Goal: Information Seeking & Learning: Learn about a topic

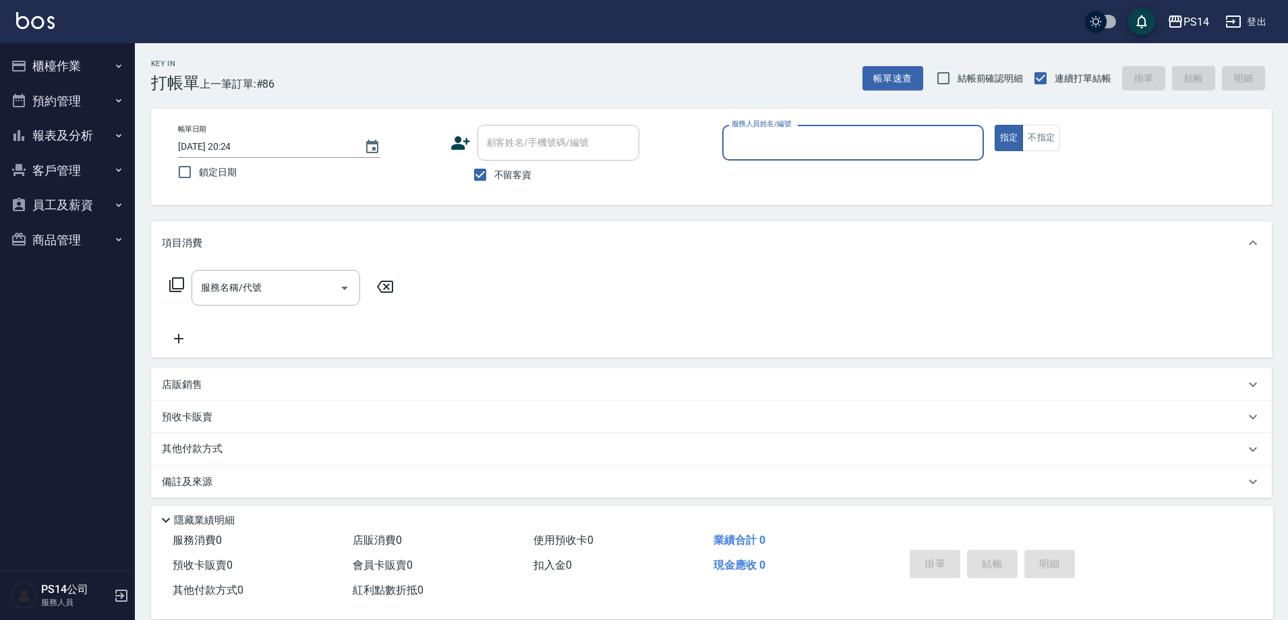
click at [66, 64] on button "櫃檯作業" at bounding box center [67, 66] width 124 height 35
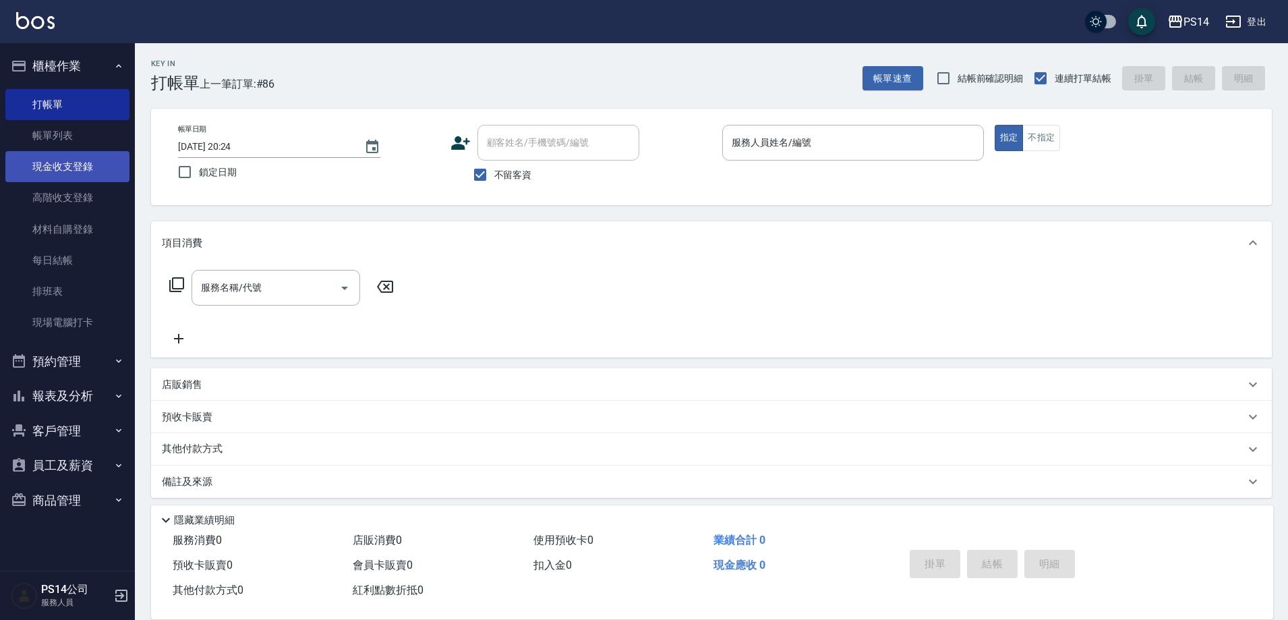
click at [61, 156] on link "現金收支登錄" at bounding box center [67, 166] width 124 height 31
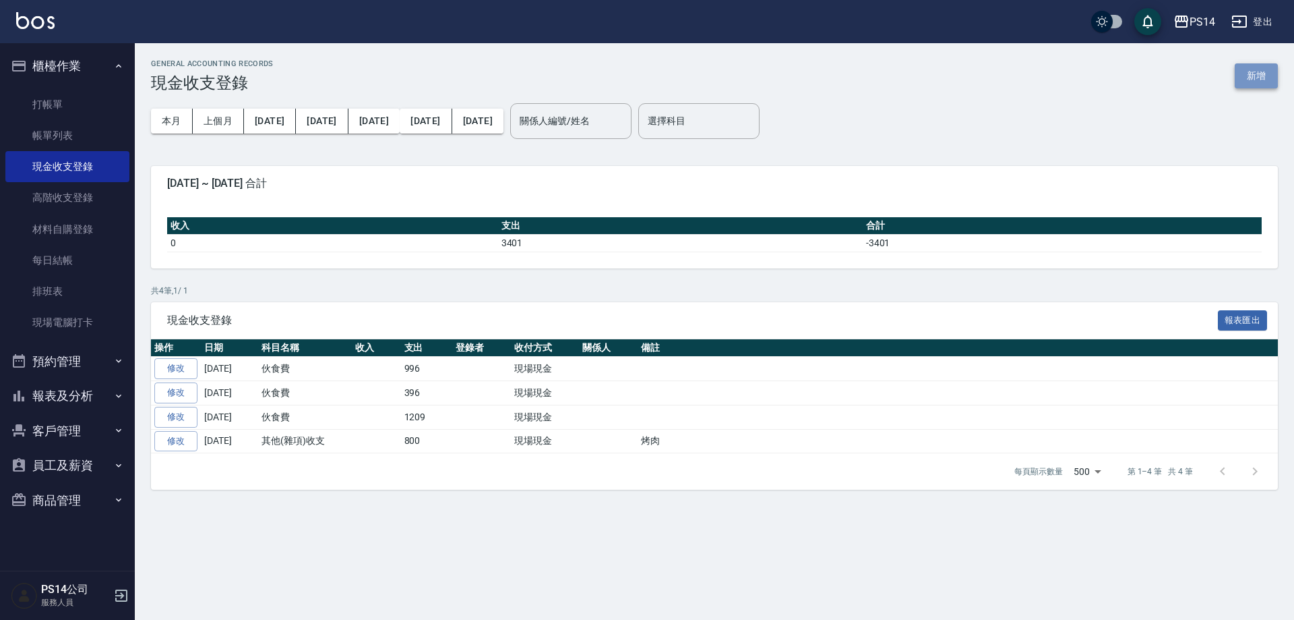
click at [1266, 76] on button "新增" at bounding box center [1256, 75] width 43 height 25
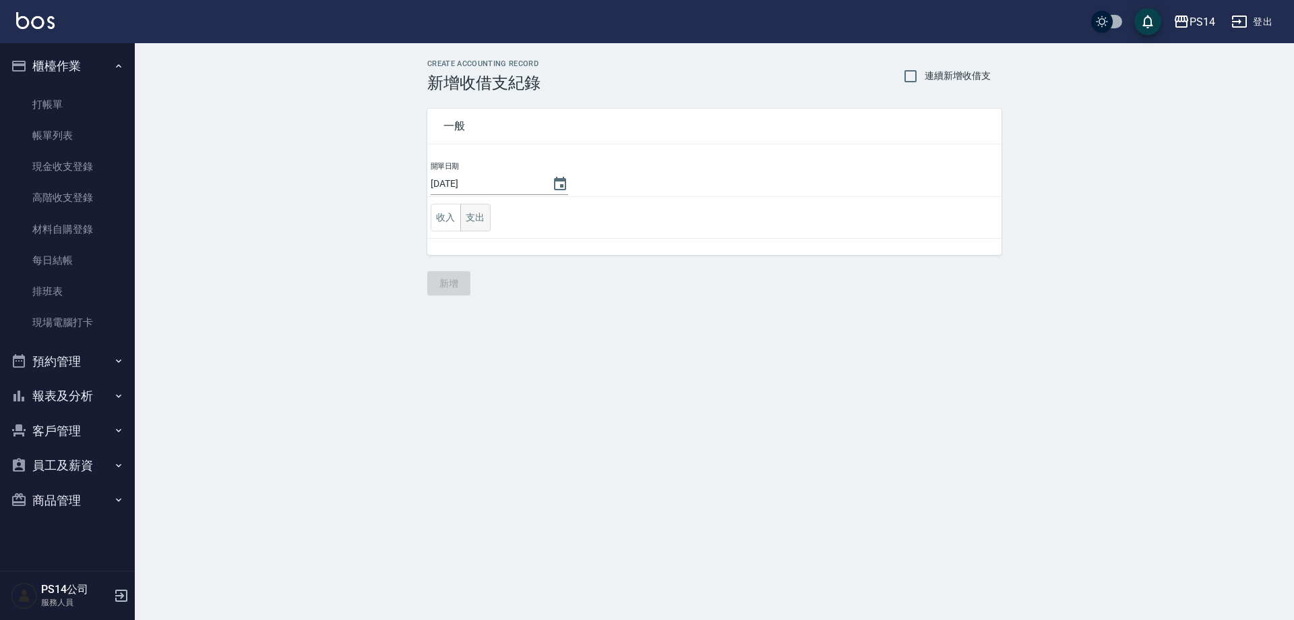
click at [489, 210] on button "支出" at bounding box center [475, 218] width 30 height 28
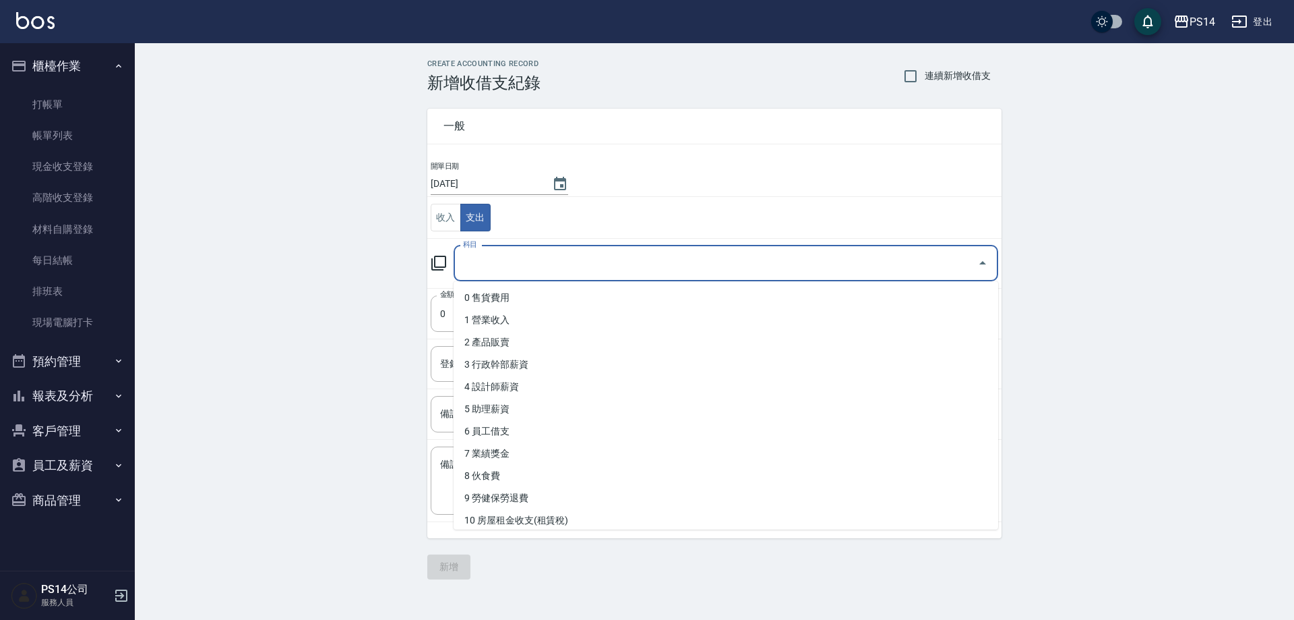
click at [495, 267] on input "科目" at bounding box center [716, 263] width 512 height 24
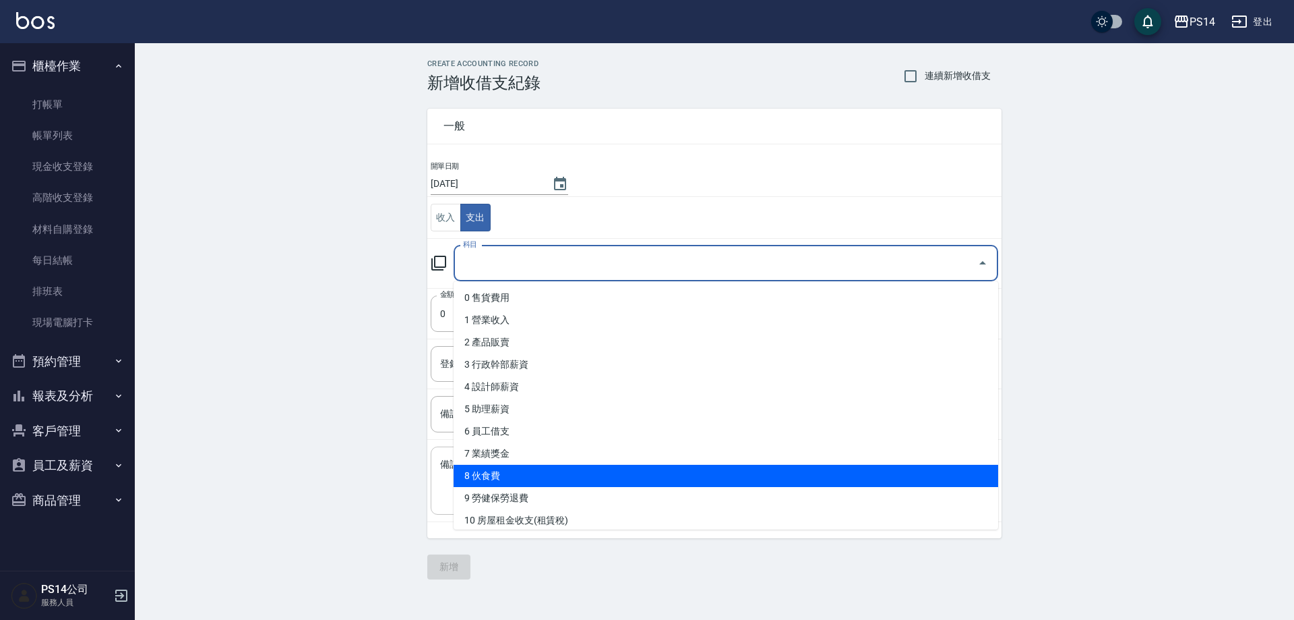
drag, startPoint x: 539, startPoint y: 483, endPoint x: 545, endPoint y: 471, distance: 13.6
click at [540, 481] on li "8 伙食費" at bounding box center [726, 475] width 545 height 22
type input "8 伙食費"
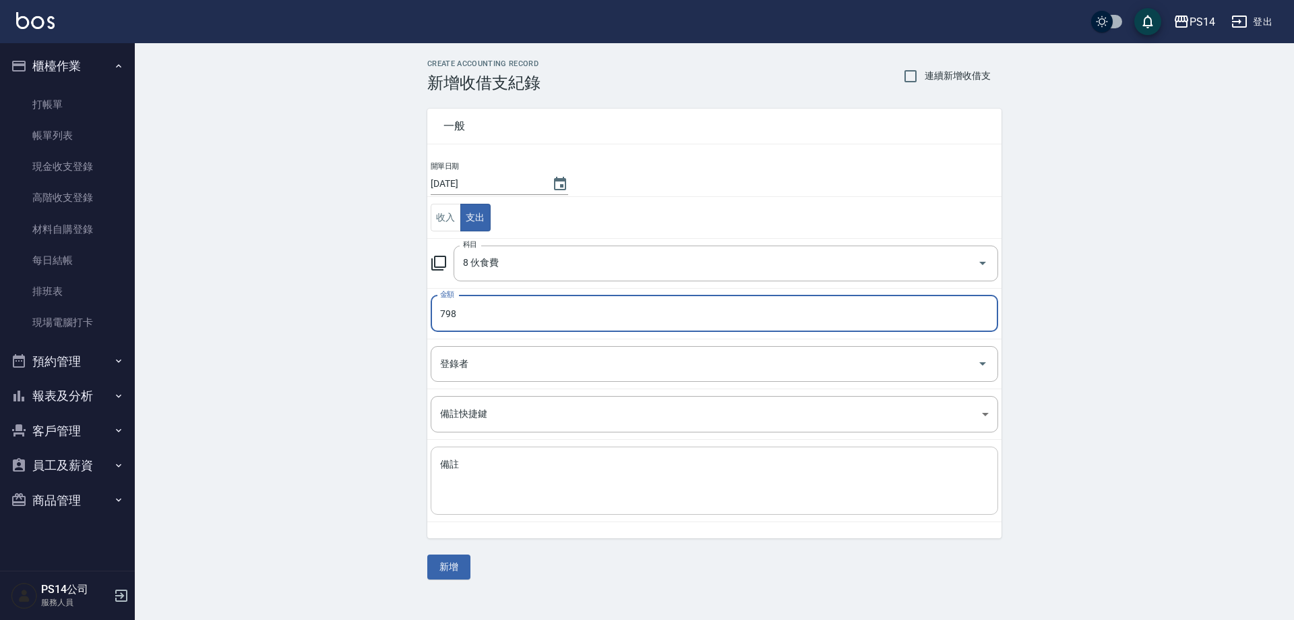
type input "798"
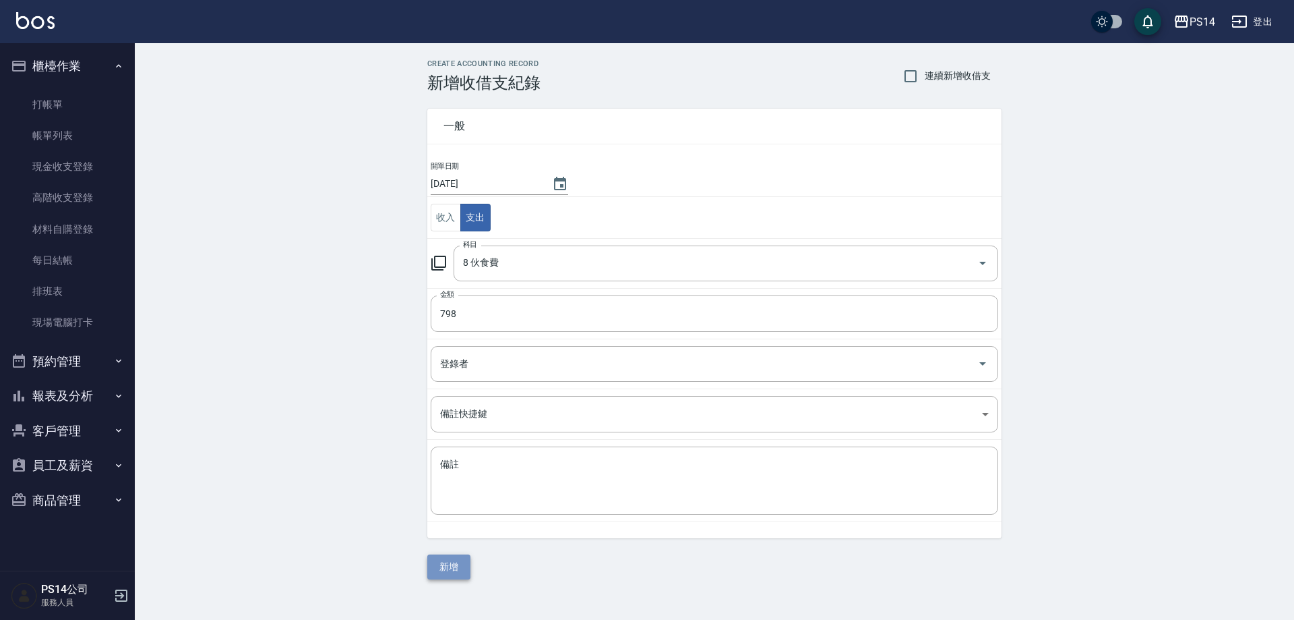
click at [451, 572] on button "新增" at bounding box center [448, 566] width 43 height 25
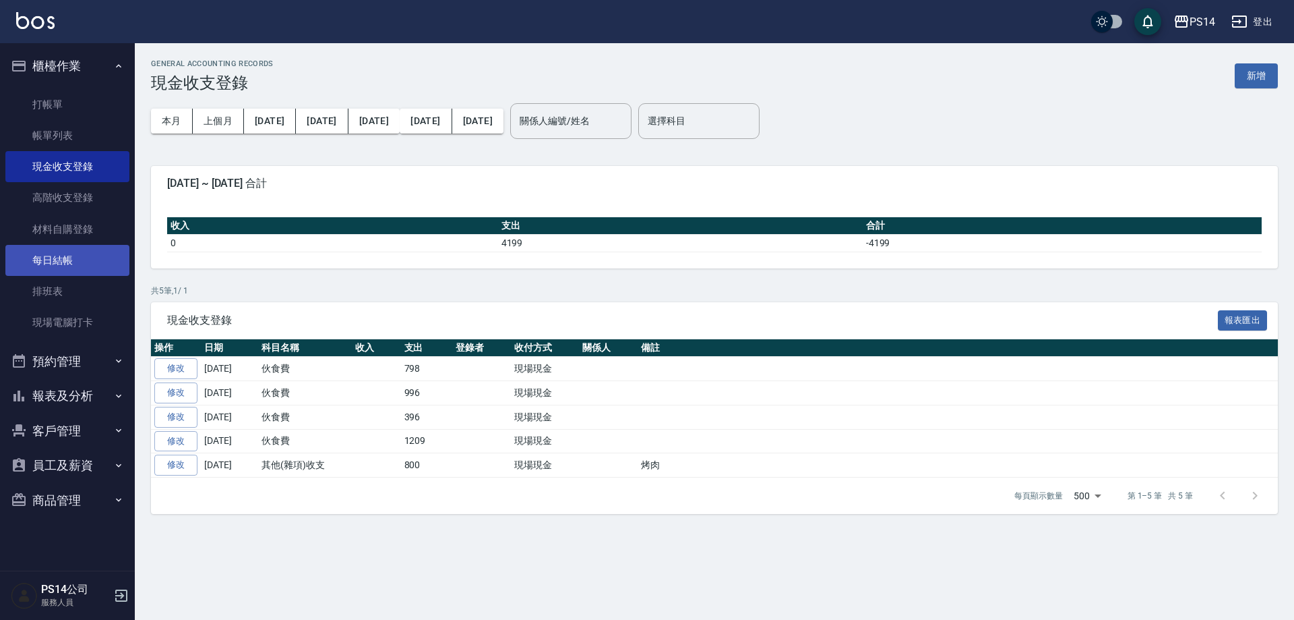
click at [69, 251] on link "每日結帳" at bounding box center [67, 260] width 124 height 31
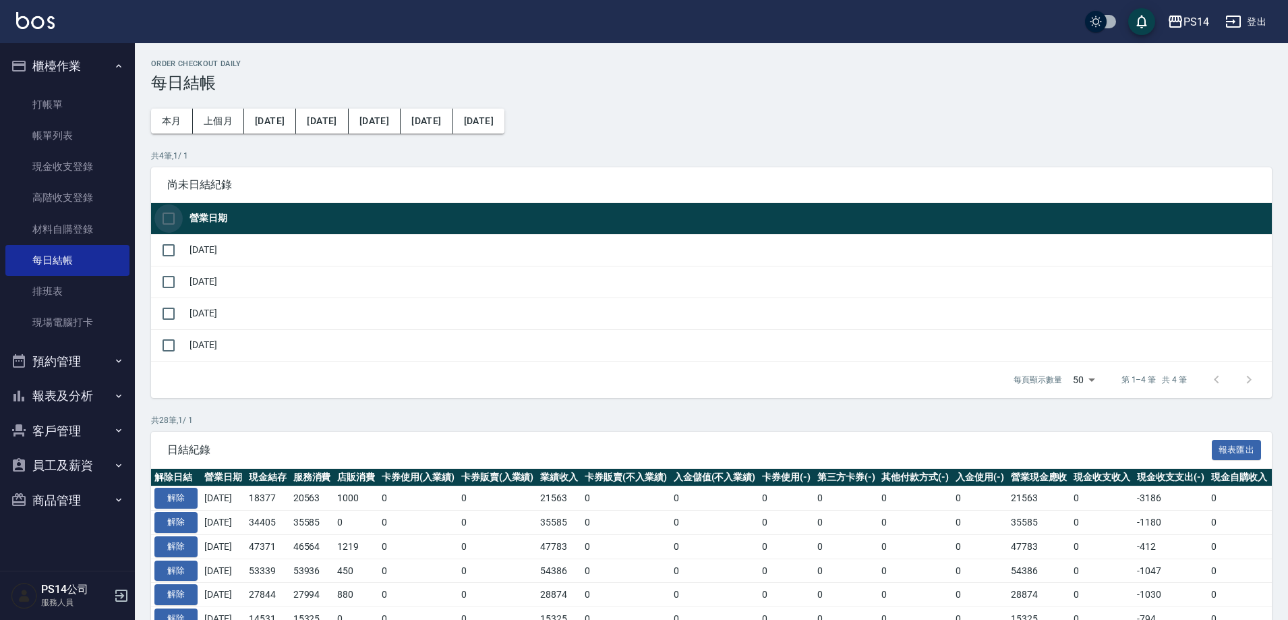
click at [167, 219] on input "checkbox" at bounding box center [168, 218] width 28 height 28
checkbox input "true"
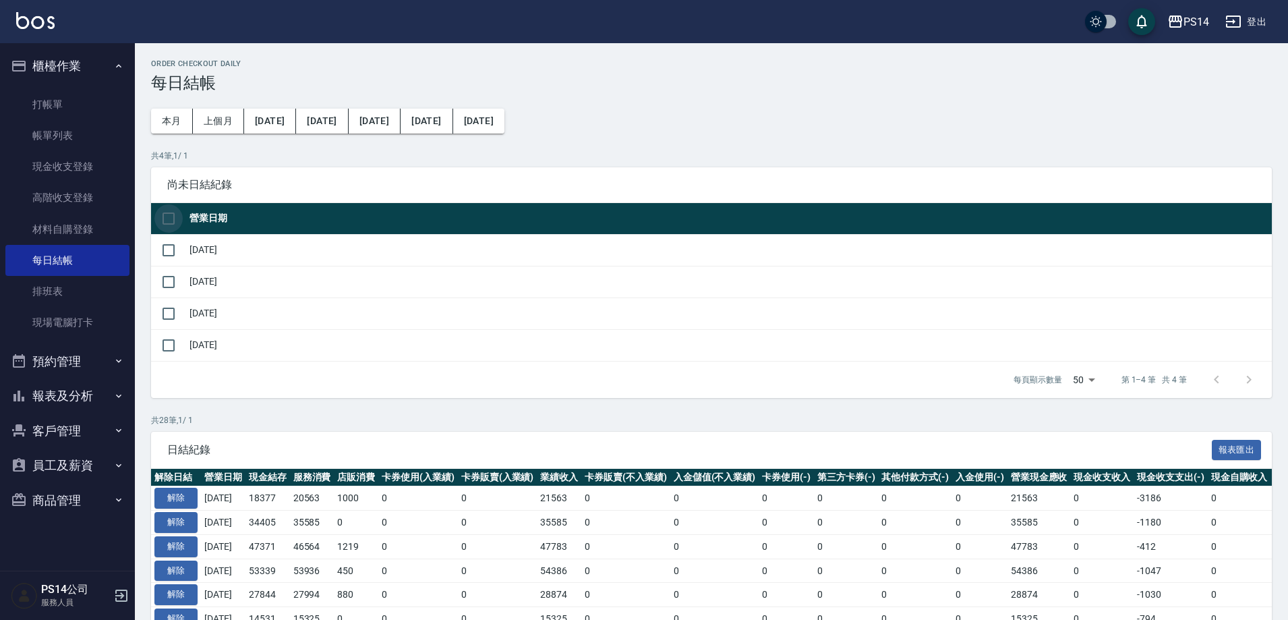
checkbox input "true"
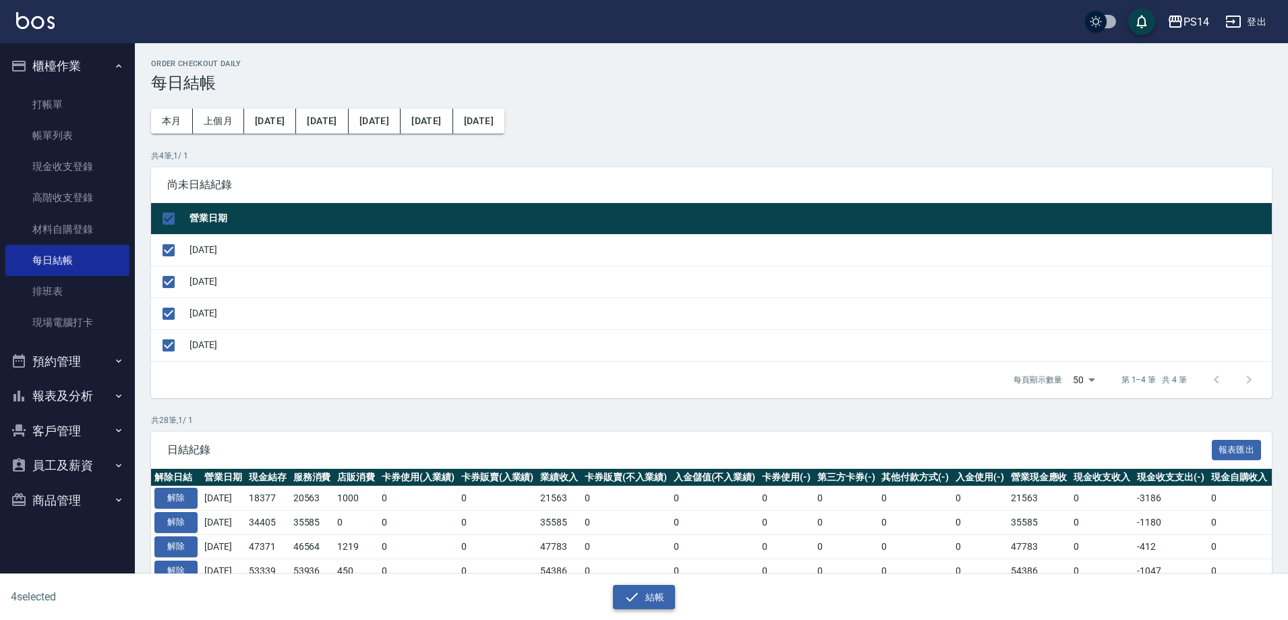
click at [656, 595] on button "結帳" at bounding box center [644, 596] width 63 height 25
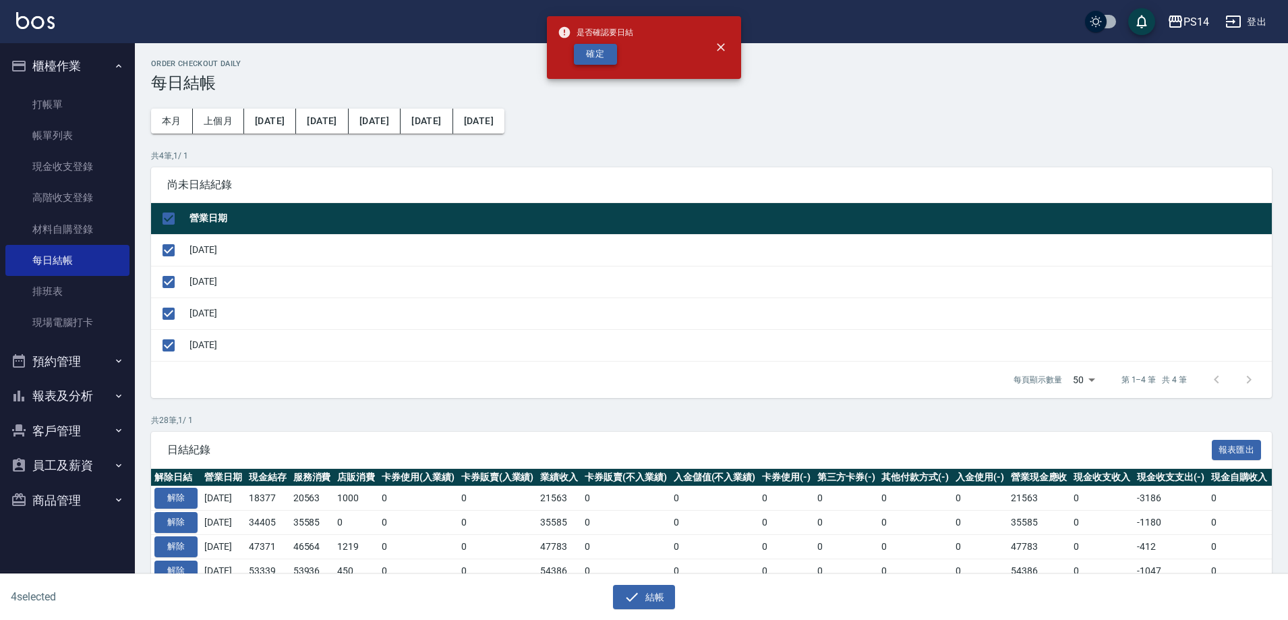
click at [594, 44] on button "確定" at bounding box center [595, 54] width 43 height 21
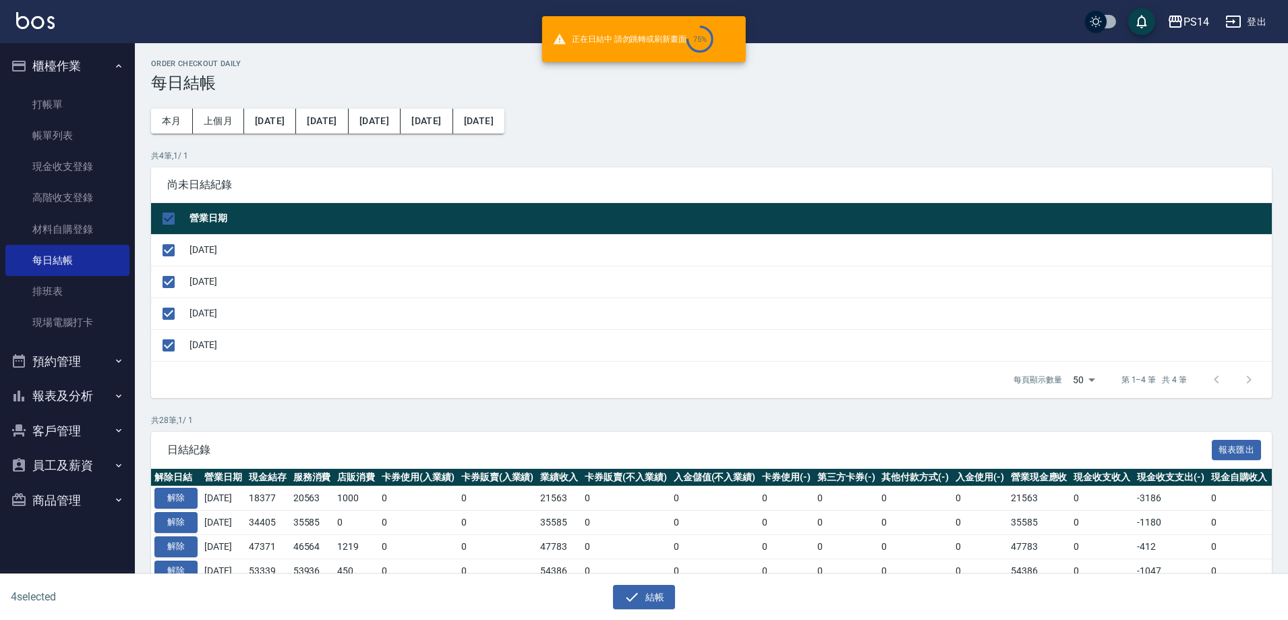
checkbox input "false"
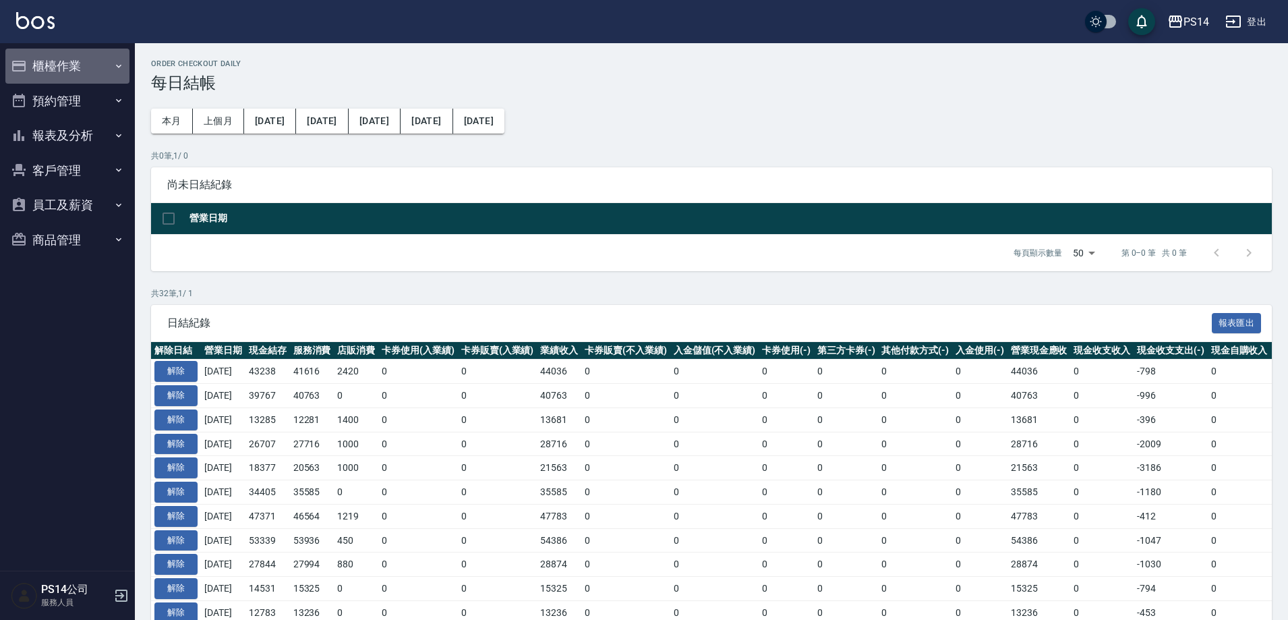
click at [80, 71] on button "櫃檯作業" at bounding box center [67, 66] width 124 height 35
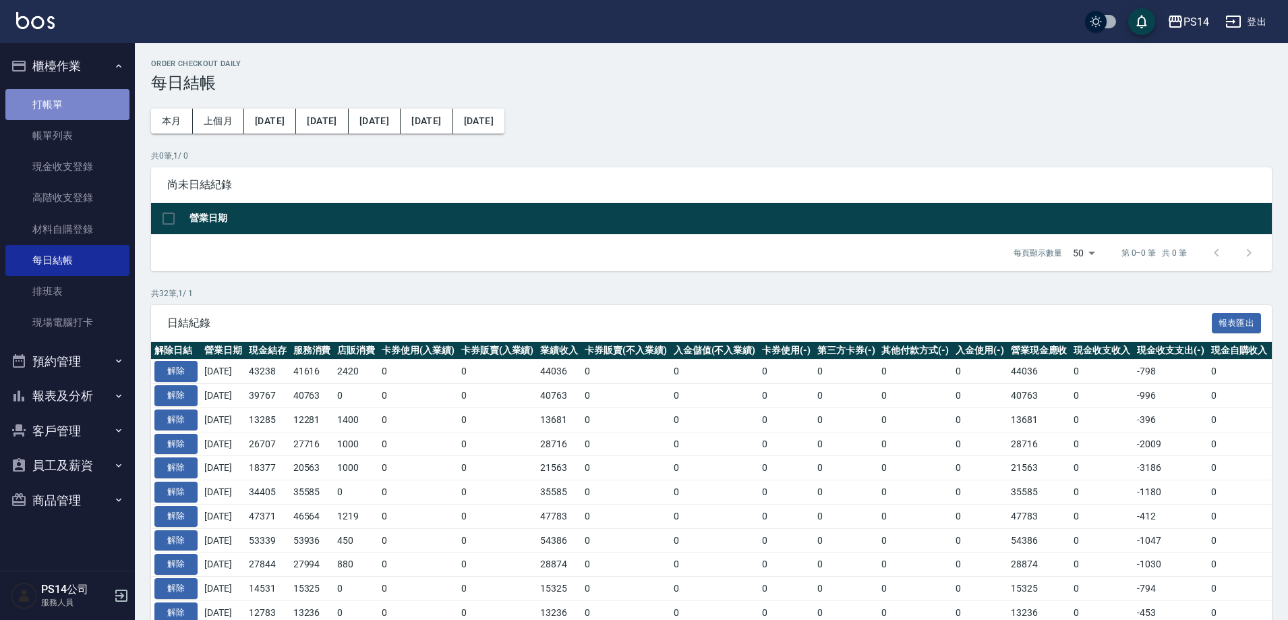
click at [59, 109] on link "打帳單" at bounding box center [67, 104] width 124 height 31
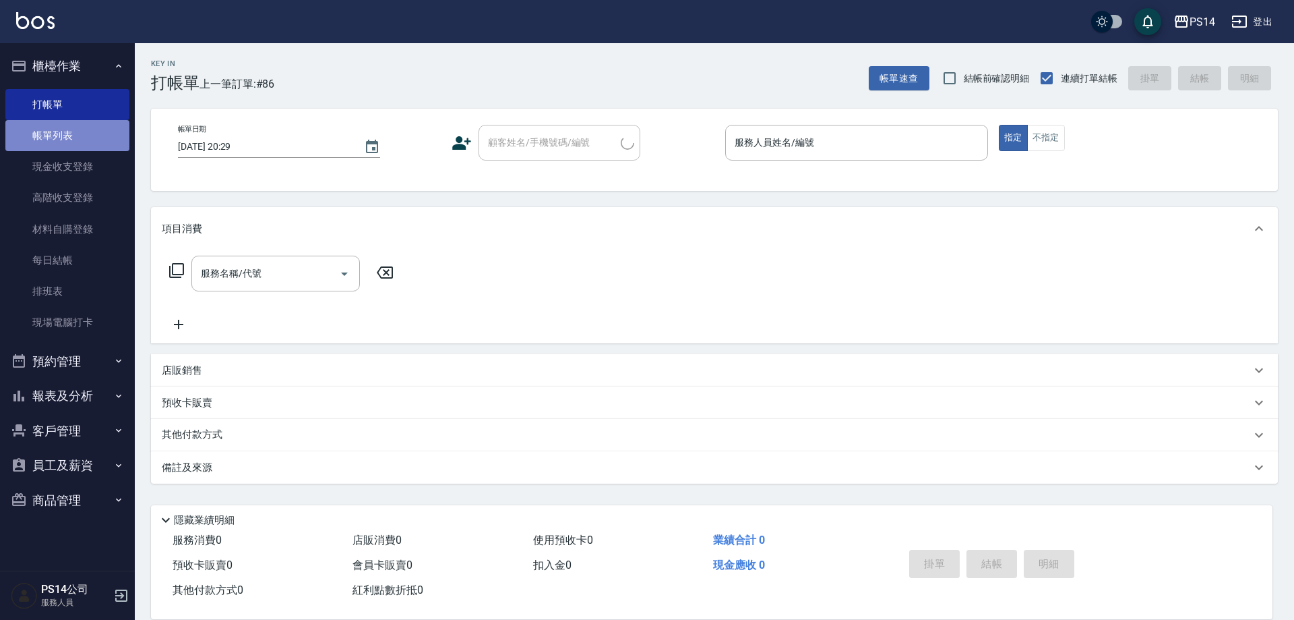
click at [71, 133] on link "帳單列表" at bounding box center [67, 135] width 124 height 31
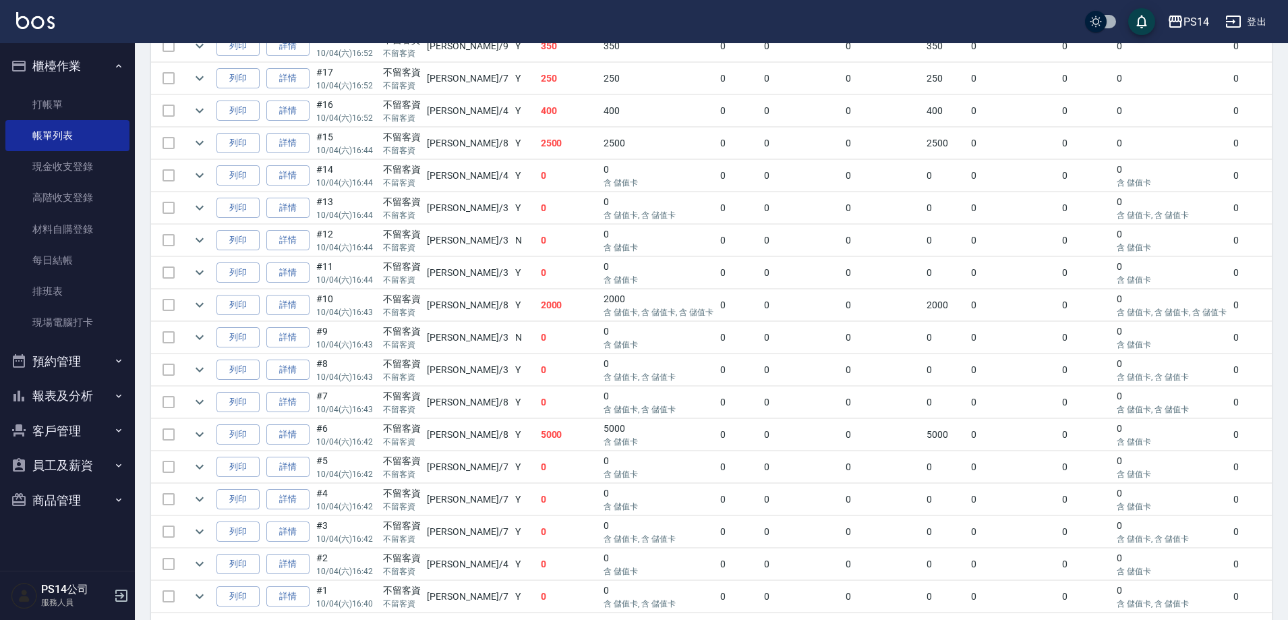
scroll to position [2632, 0]
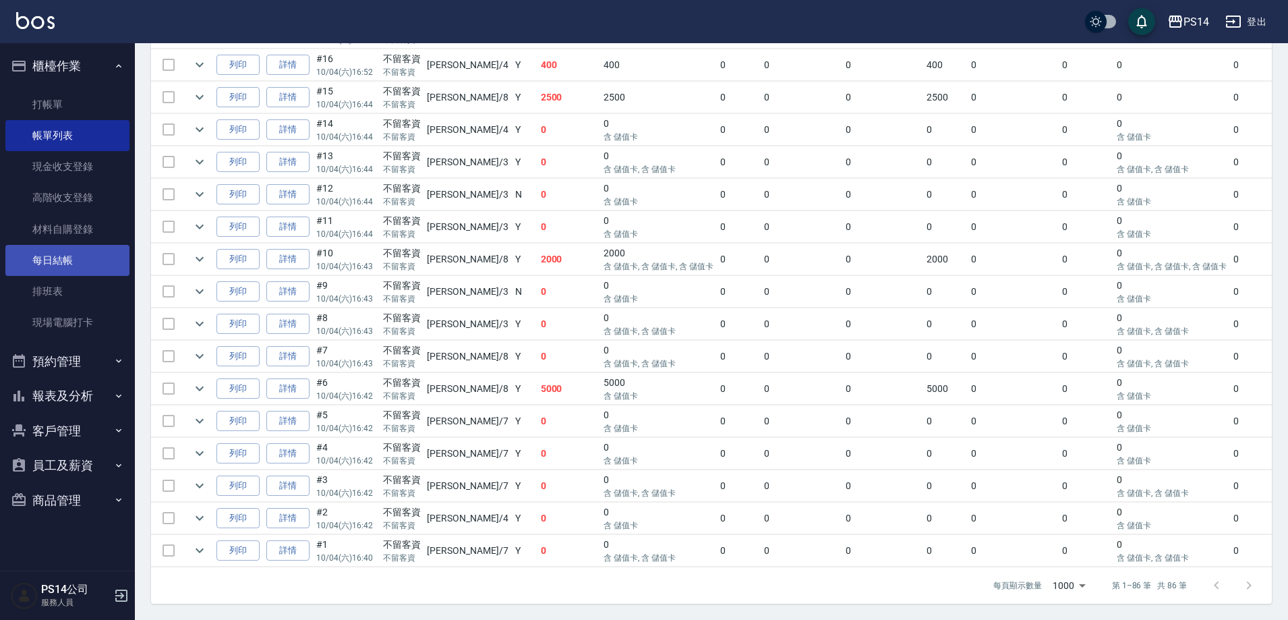
click at [53, 257] on link "每日結帳" at bounding box center [67, 260] width 124 height 31
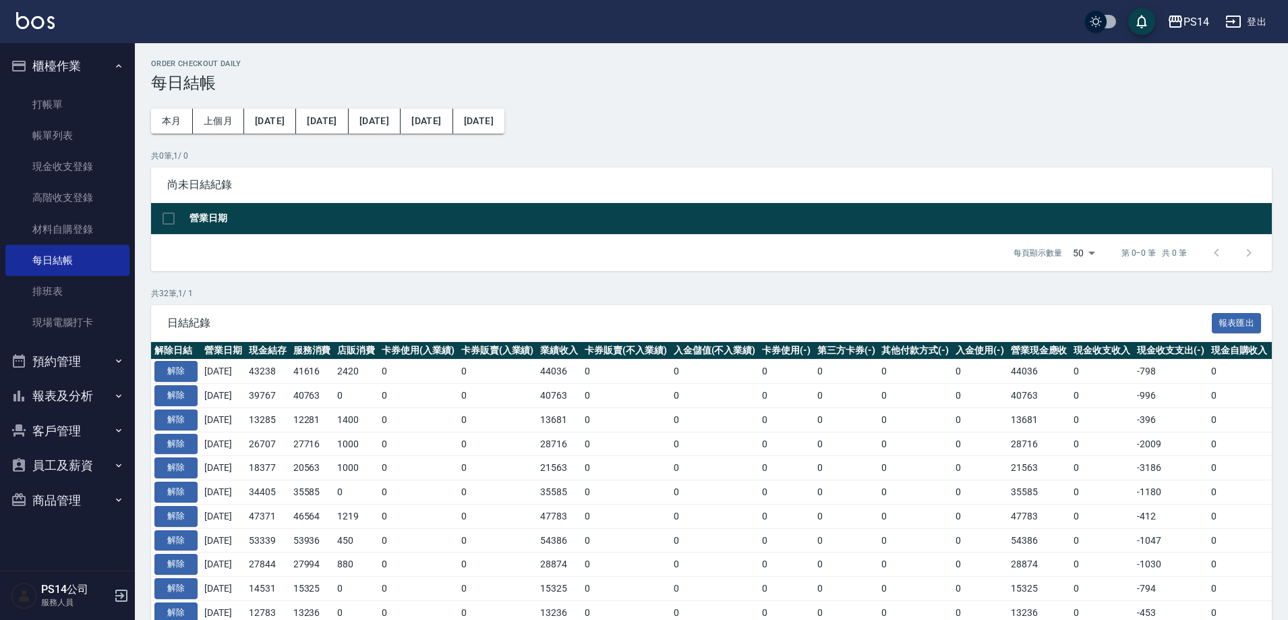
click at [37, 56] on button "櫃檯作業" at bounding box center [67, 66] width 124 height 35
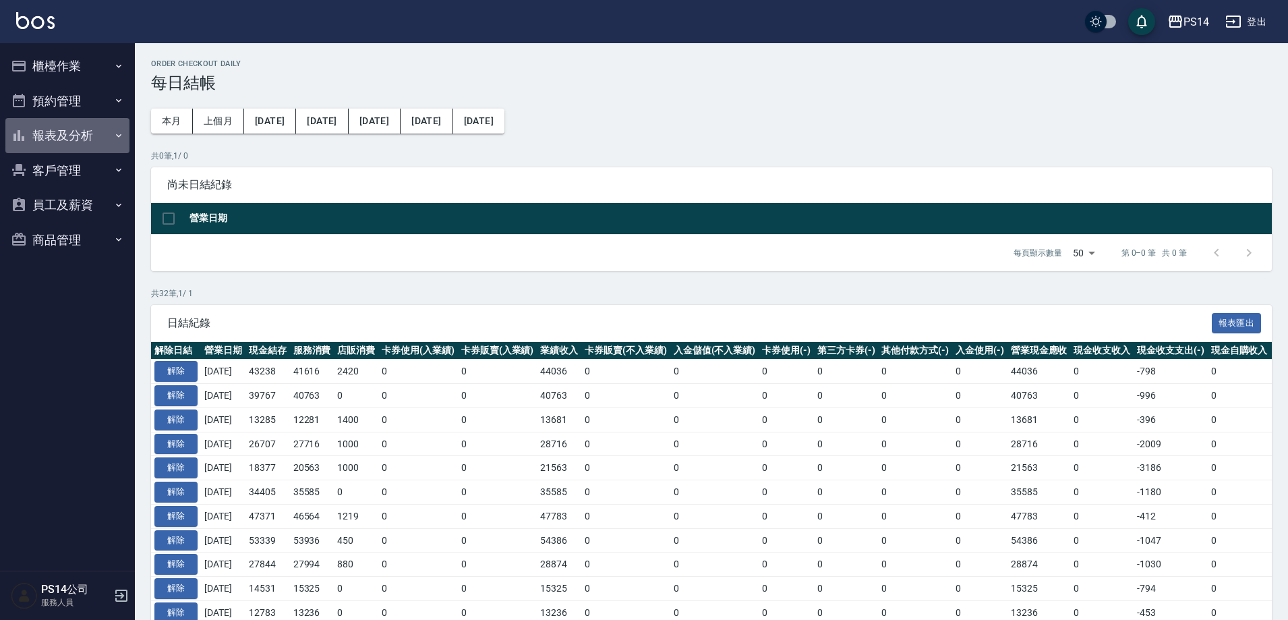
click at [66, 133] on button "報表及分析" at bounding box center [67, 135] width 124 height 35
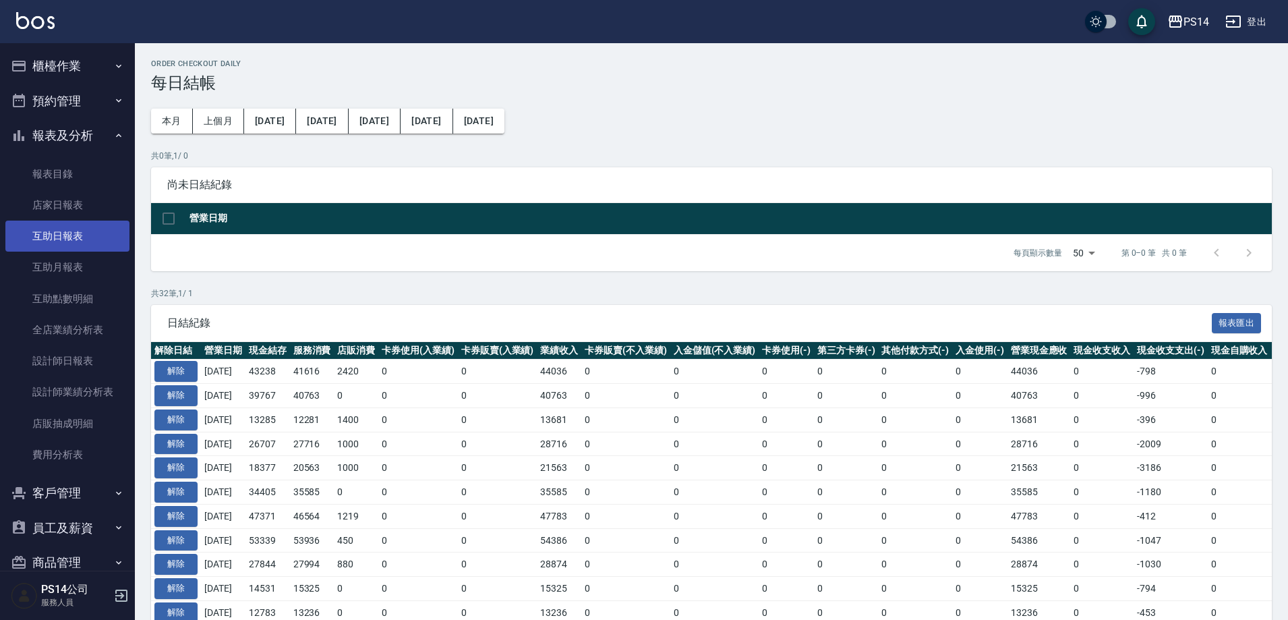
click at [70, 227] on link "互助日報表" at bounding box center [67, 235] width 124 height 31
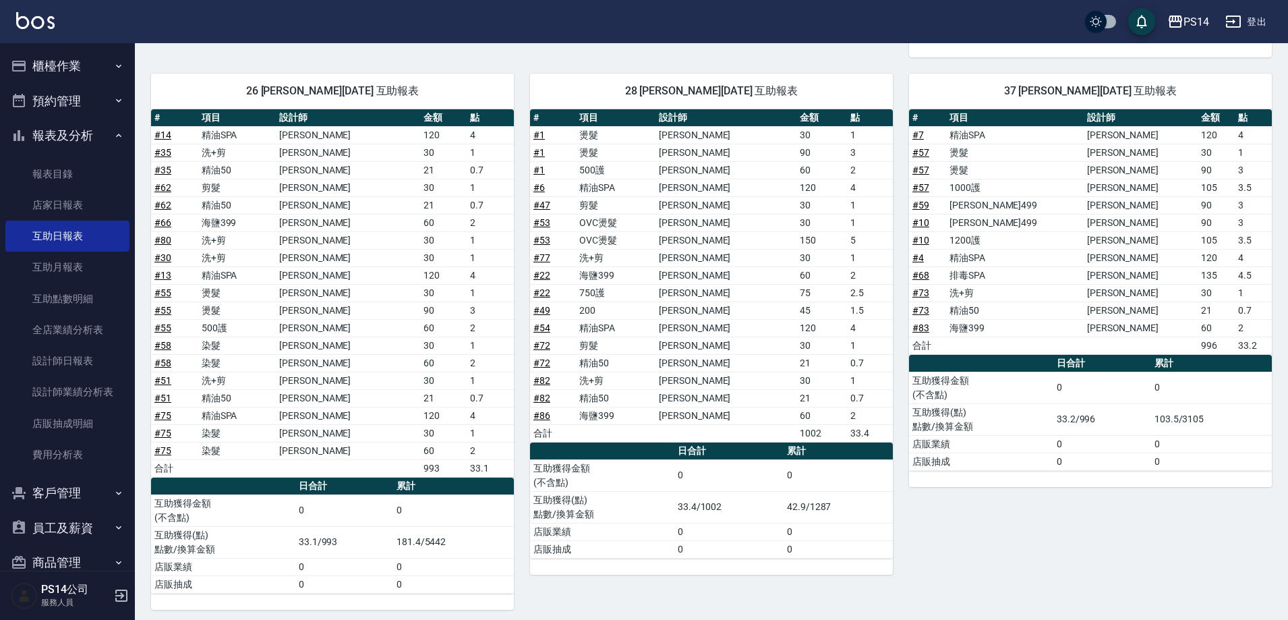
scroll to position [1262, 0]
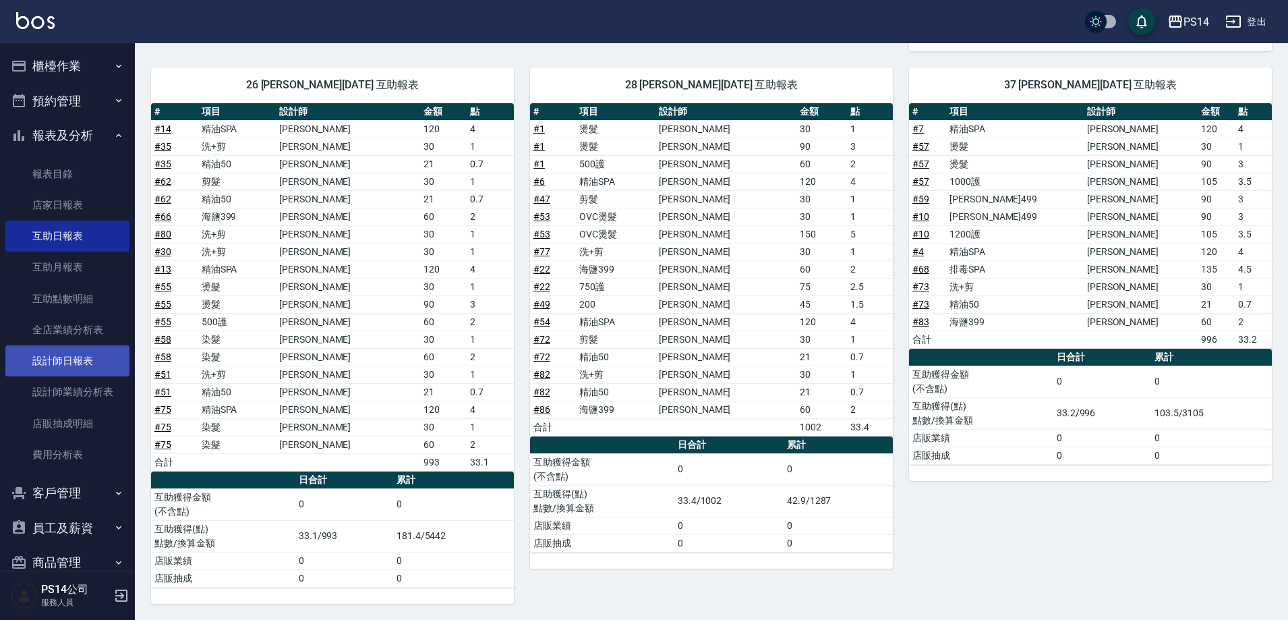
click at [61, 367] on link "設計師日報表" at bounding box center [67, 360] width 124 height 31
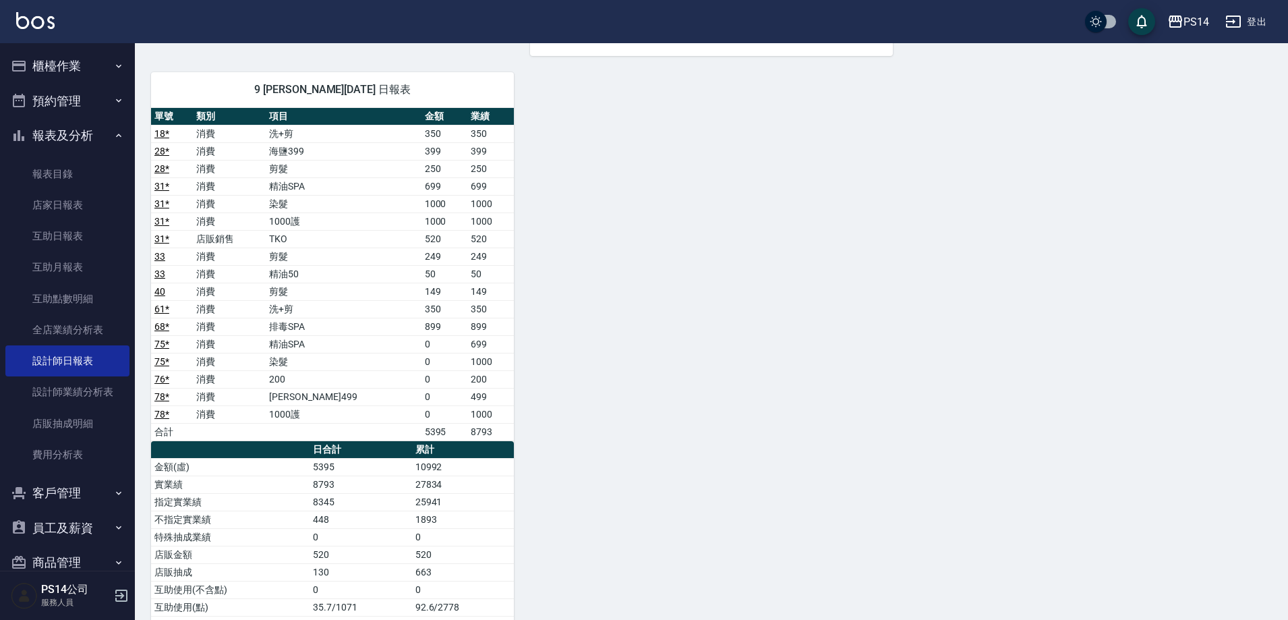
scroll to position [1770, 0]
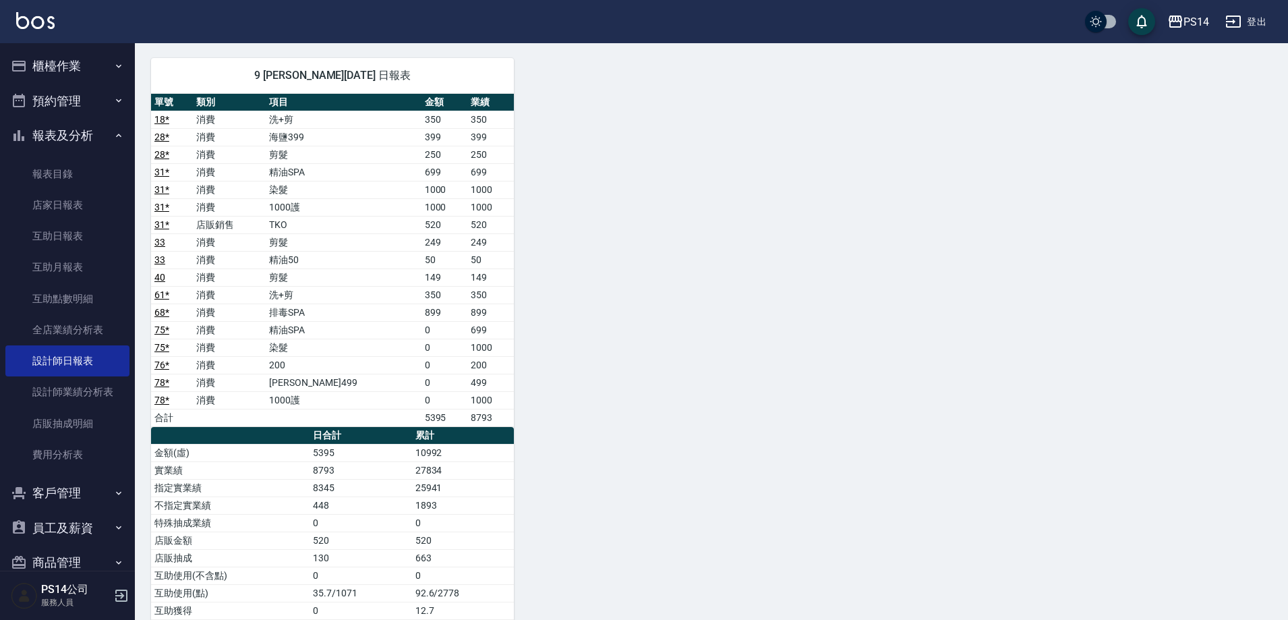
click at [1262, 22] on button "登出" at bounding box center [1245, 21] width 52 height 25
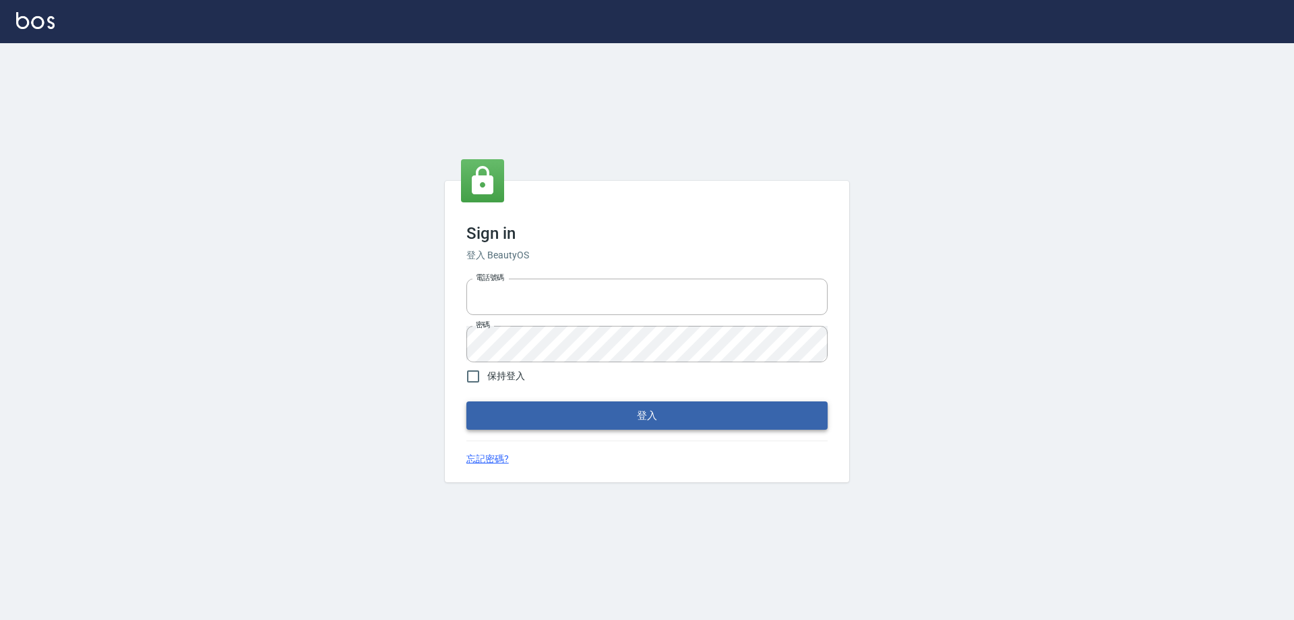
type input "0426657991"
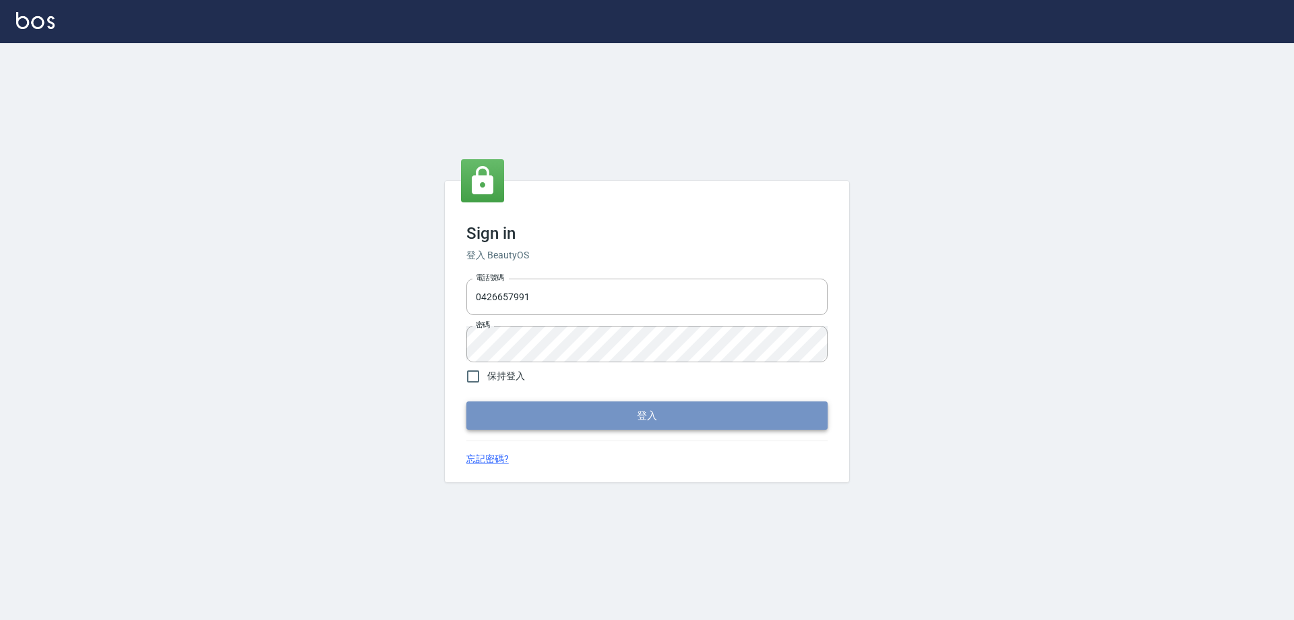
click at [647, 420] on button "登入" at bounding box center [646, 415] width 361 height 28
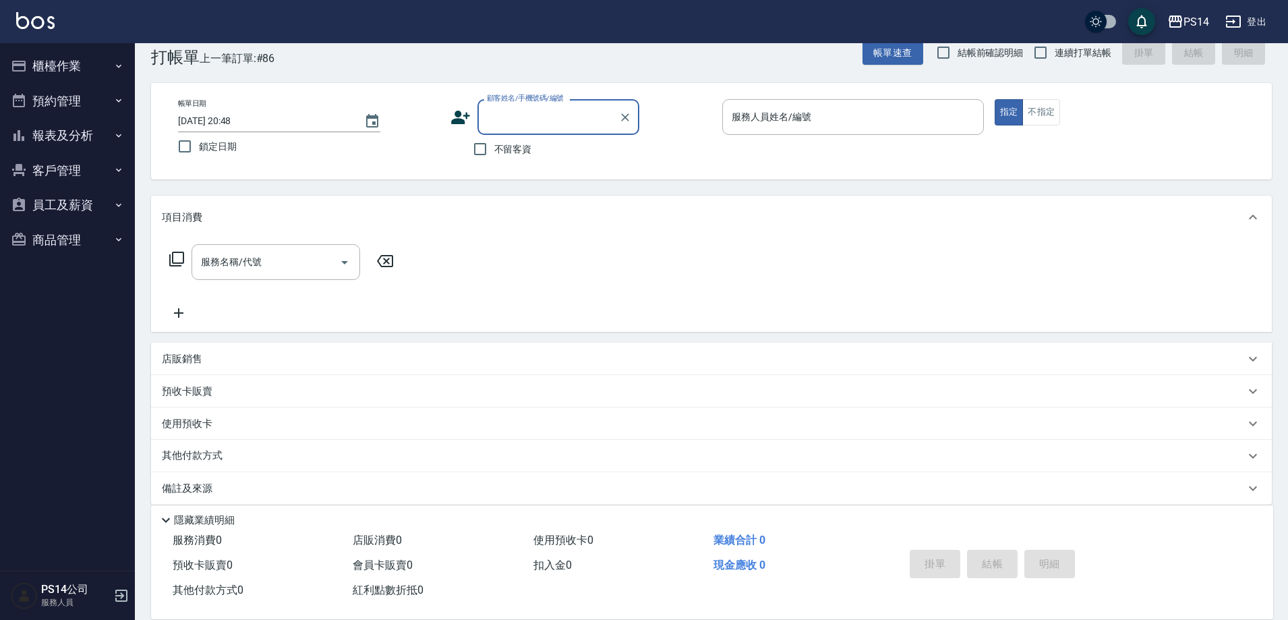
scroll to position [40, 0]
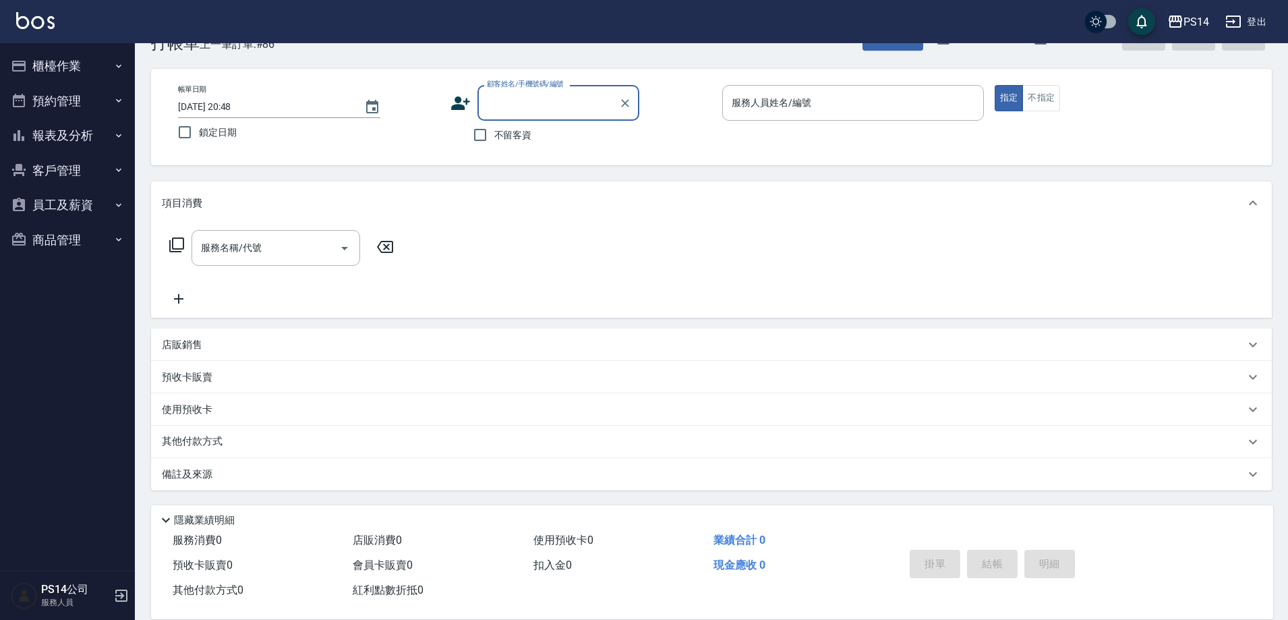
click at [50, 169] on button "客戶管理" at bounding box center [67, 170] width 124 height 35
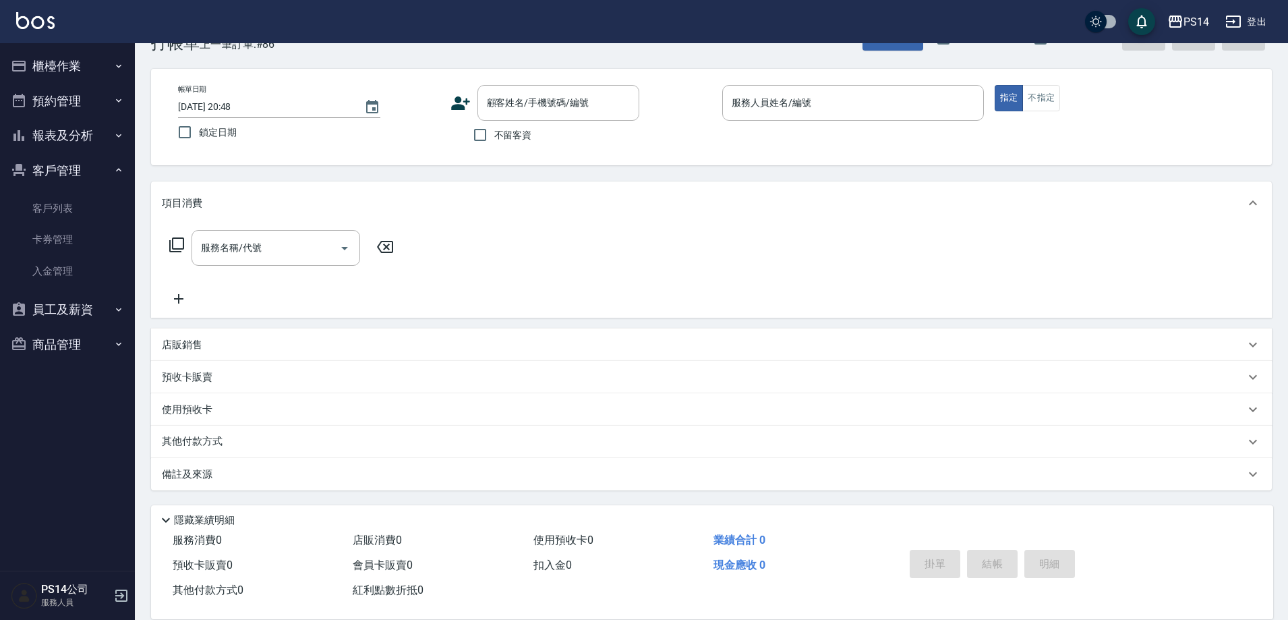
drag, startPoint x: 59, startPoint y: 143, endPoint x: 70, endPoint y: 164, distance: 23.5
click at [64, 147] on button "報表及分析" at bounding box center [67, 135] width 124 height 35
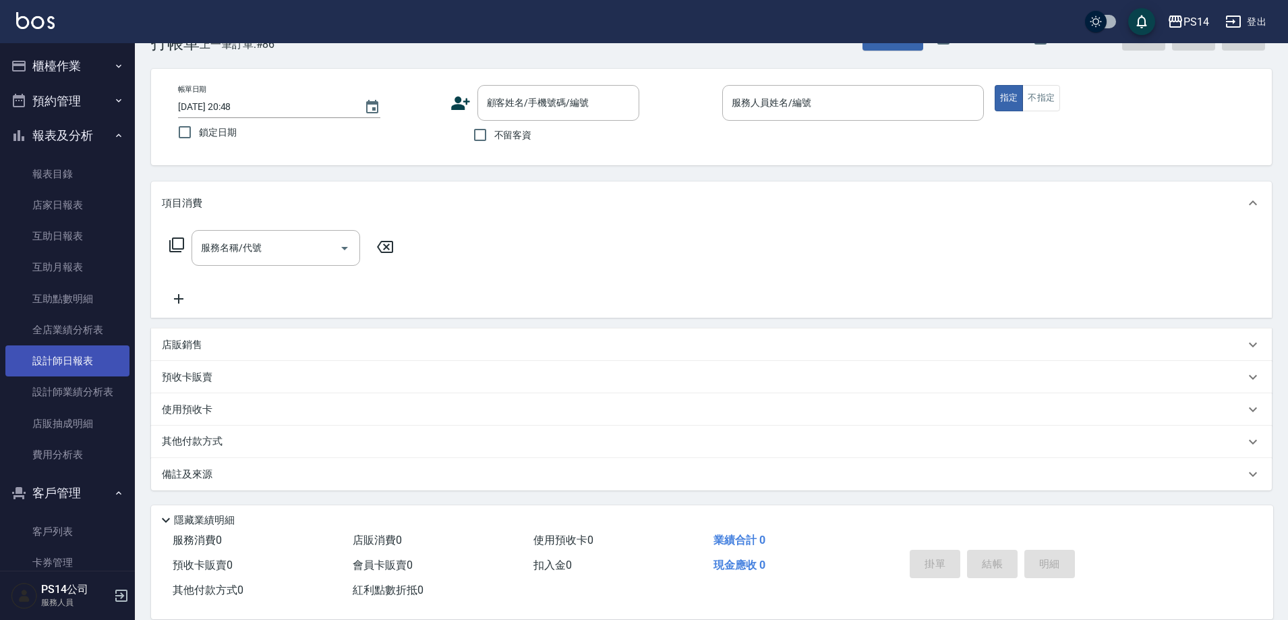
click at [98, 350] on link "設計師日報表" at bounding box center [67, 360] width 124 height 31
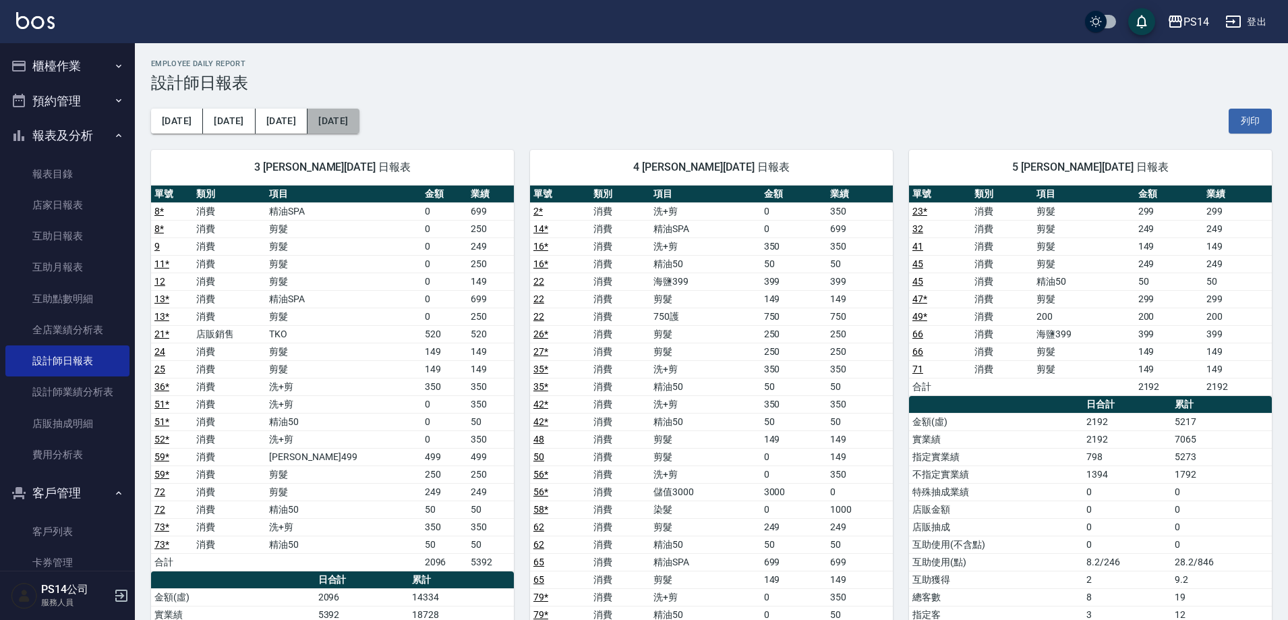
click at [314, 113] on button "[DATE]" at bounding box center [332, 121] width 51 height 25
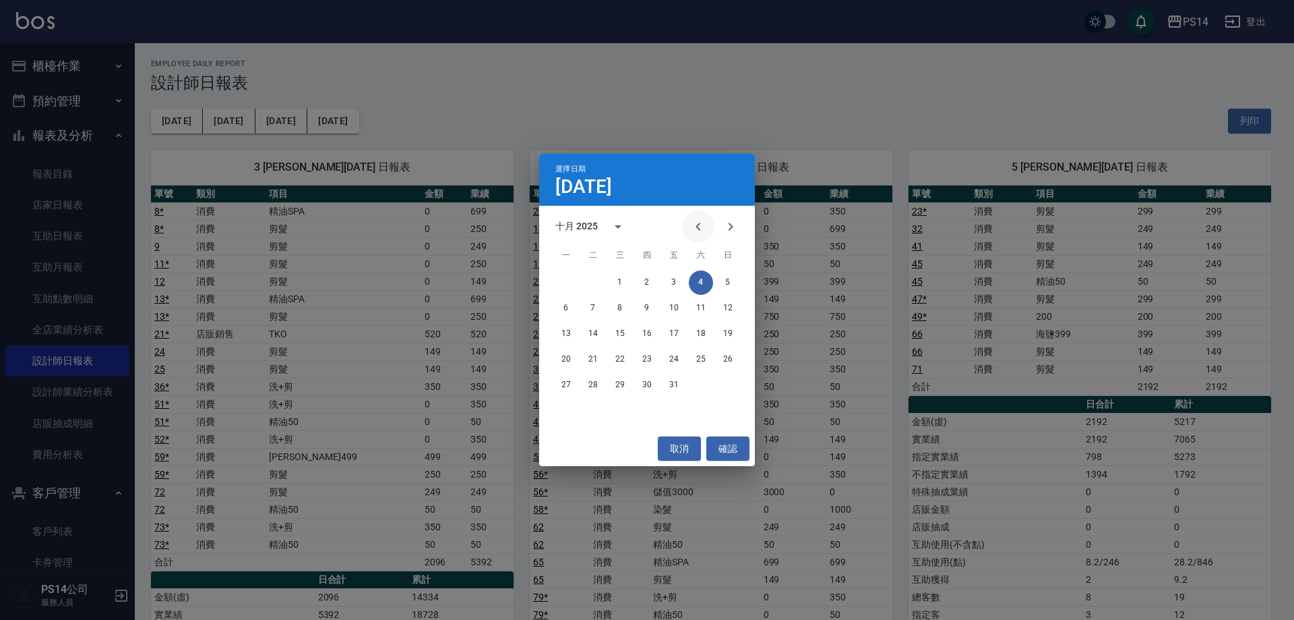
click at [709, 215] on button "Previous month" at bounding box center [698, 226] width 32 height 32
click at [698, 359] on button "27" at bounding box center [701, 359] width 24 height 24
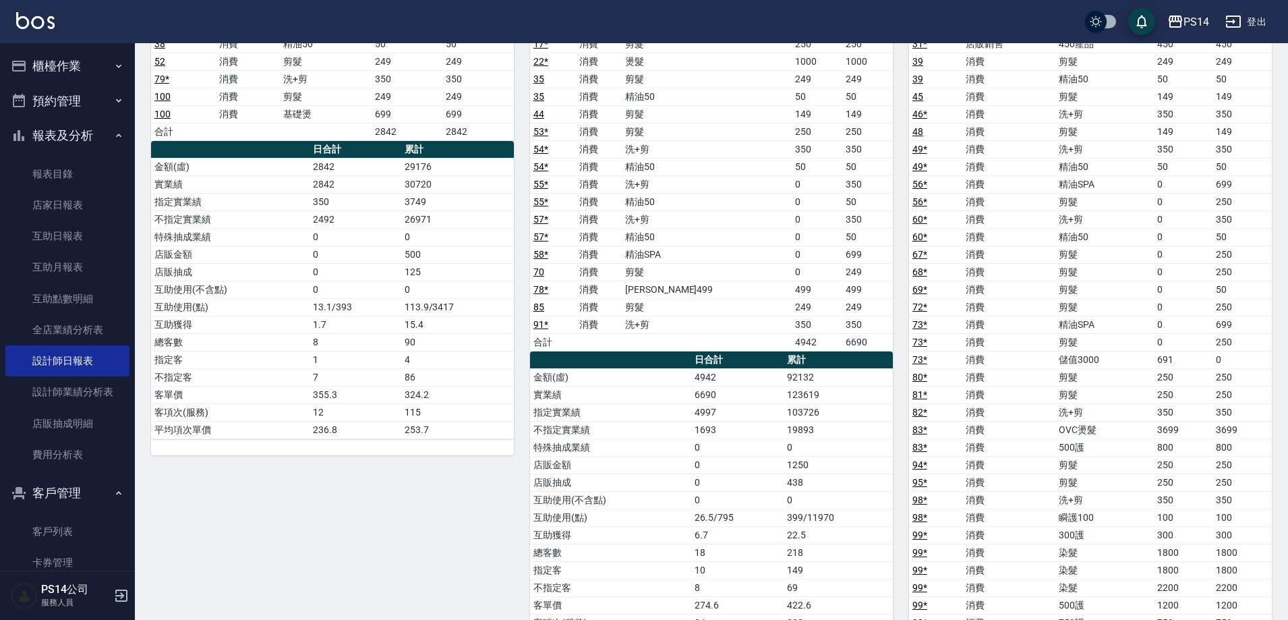
scroll to position [1146, 0]
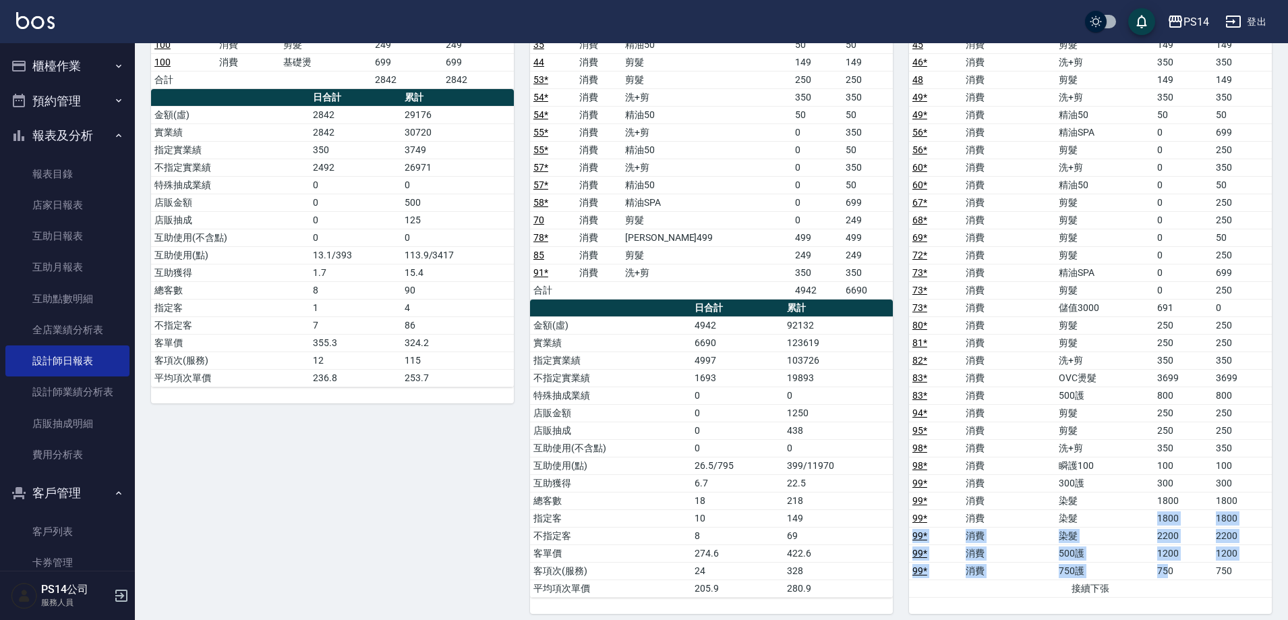
drag, startPoint x: 1137, startPoint y: 517, endPoint x: 1169, endPoint y: 573, distance: 64.6
click at [1169, 573] on tbody "12 * 消費 洗+剪 350 350 12 * 消費 精油50 50 50 15 * 消費 洗+剪 350 350 15 * 消費 瞬護100 100 10…" at bounding box center [1090, 228] width 363 height 736
click at [1232, 570] on td "750" at bounding box center [1241, 571] width 59 height 18
drag, startPoint x: 1002, startPoint y: 483, endPoint x: 1246, endPoint y: 572, distance: 259.5
click at [1246, 572] on tbody "12 * 消費 洗+剪 350 350 12 * 消費 精油50 50 50 15 * 消費 洗+剪 350 350 15 * 消費 瞬護100 100 10…" at bounding box center [1090, 228] width 363 height 736
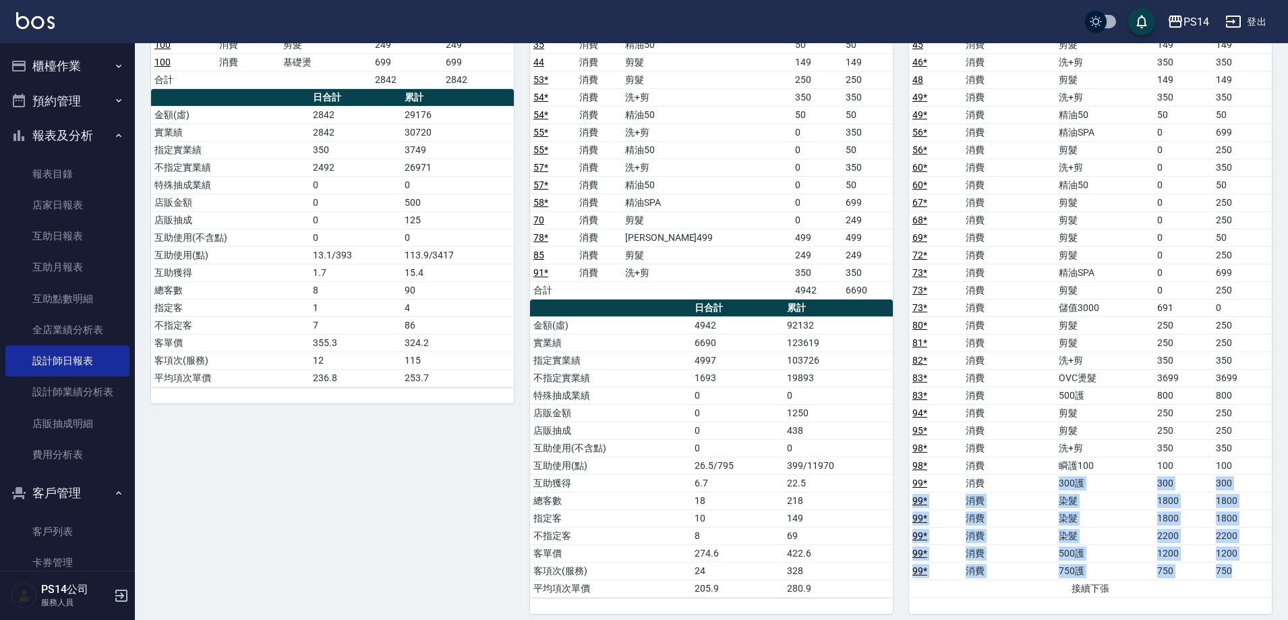
click at [1168, 514] on td "1800" at bounding box center [1182, 518] width 59 height 18
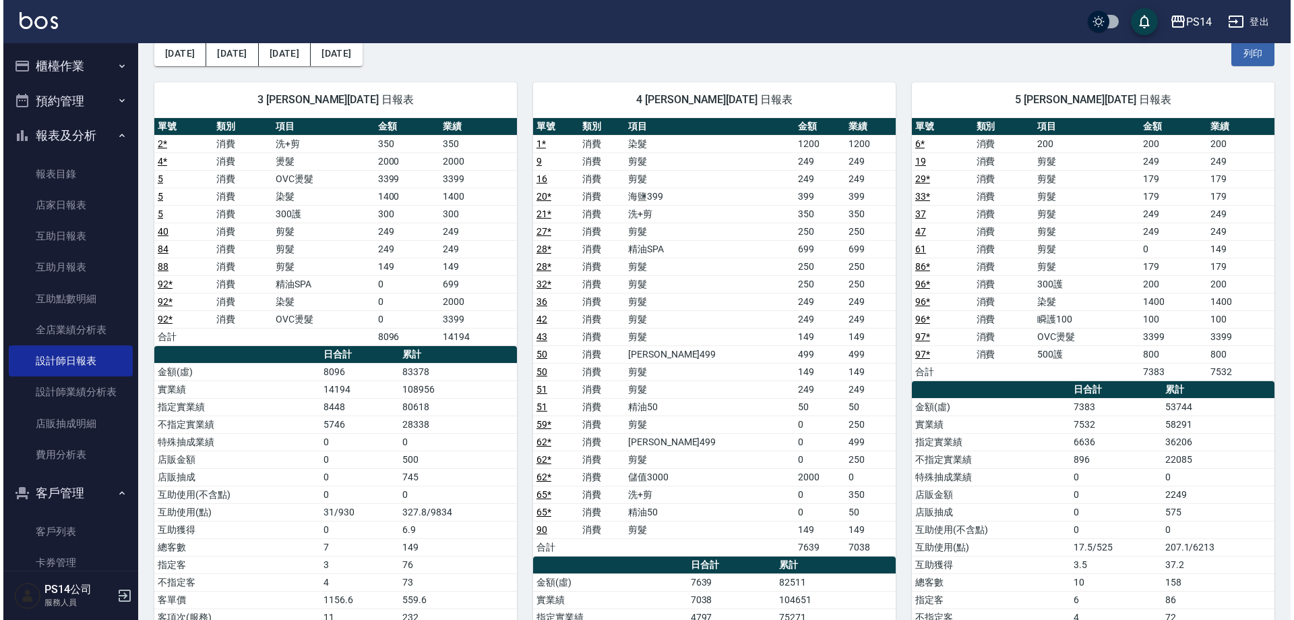
scroll to position [0, 0]
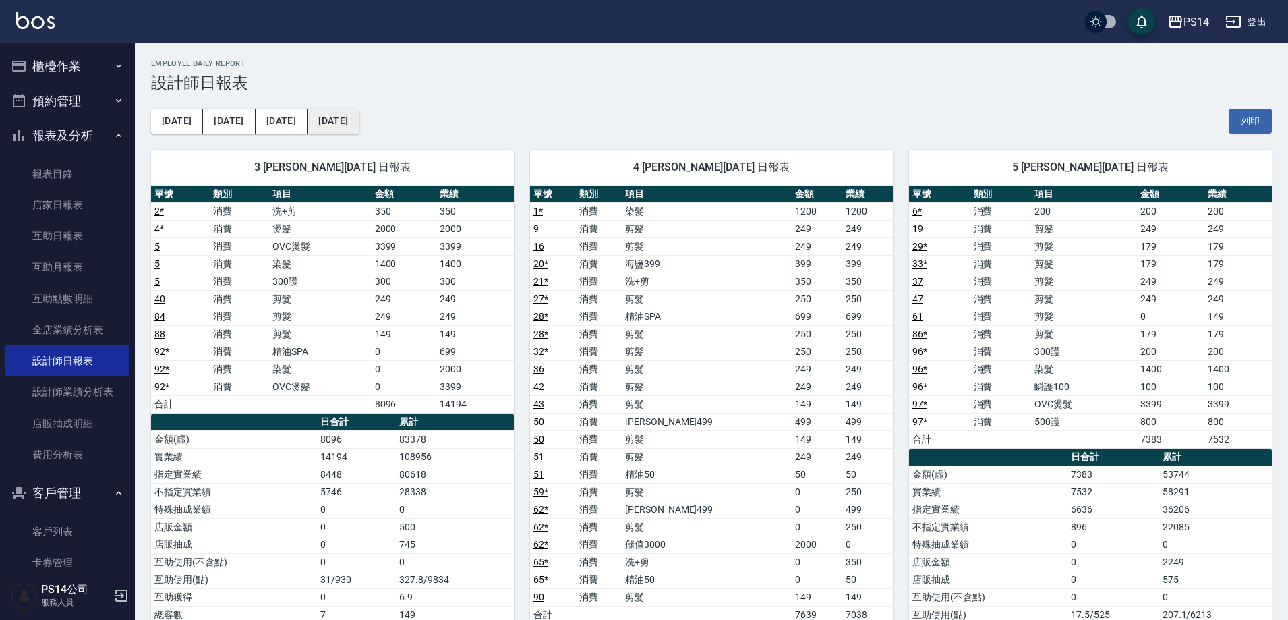
click at [332, 124] on button "[DATE]" at bounding box center [332, 121] width 51 height 25
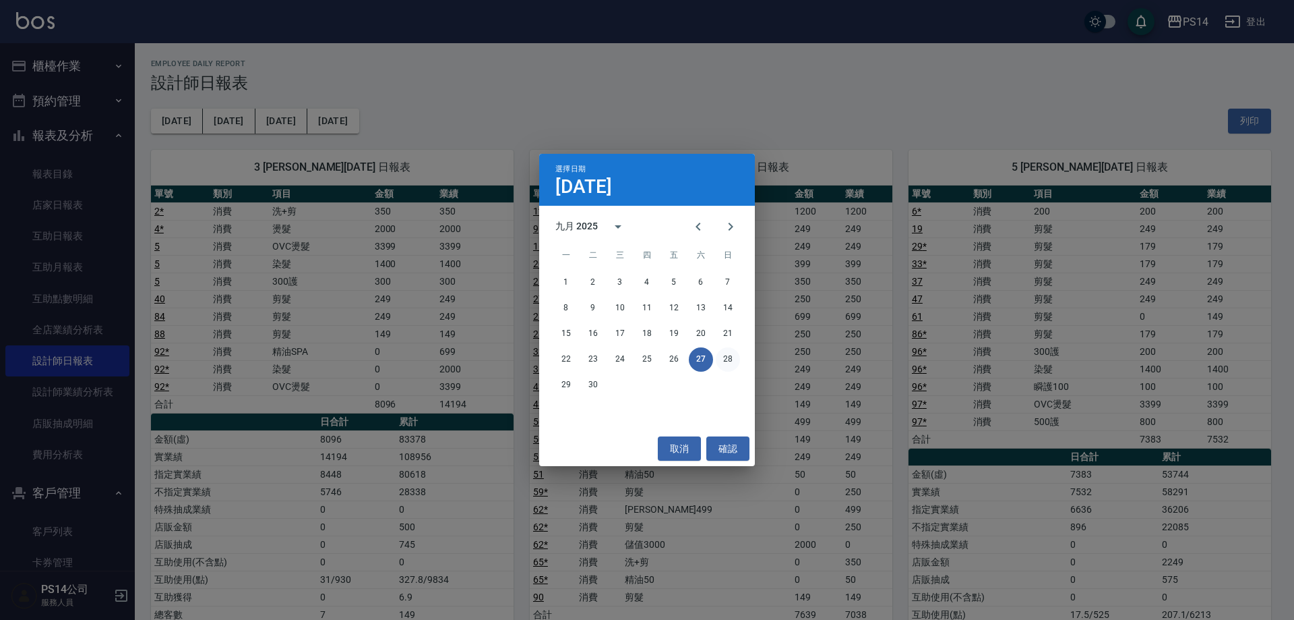
click at [723, 355] on button "28" at bounding box center [728, 359] width 24 height 24
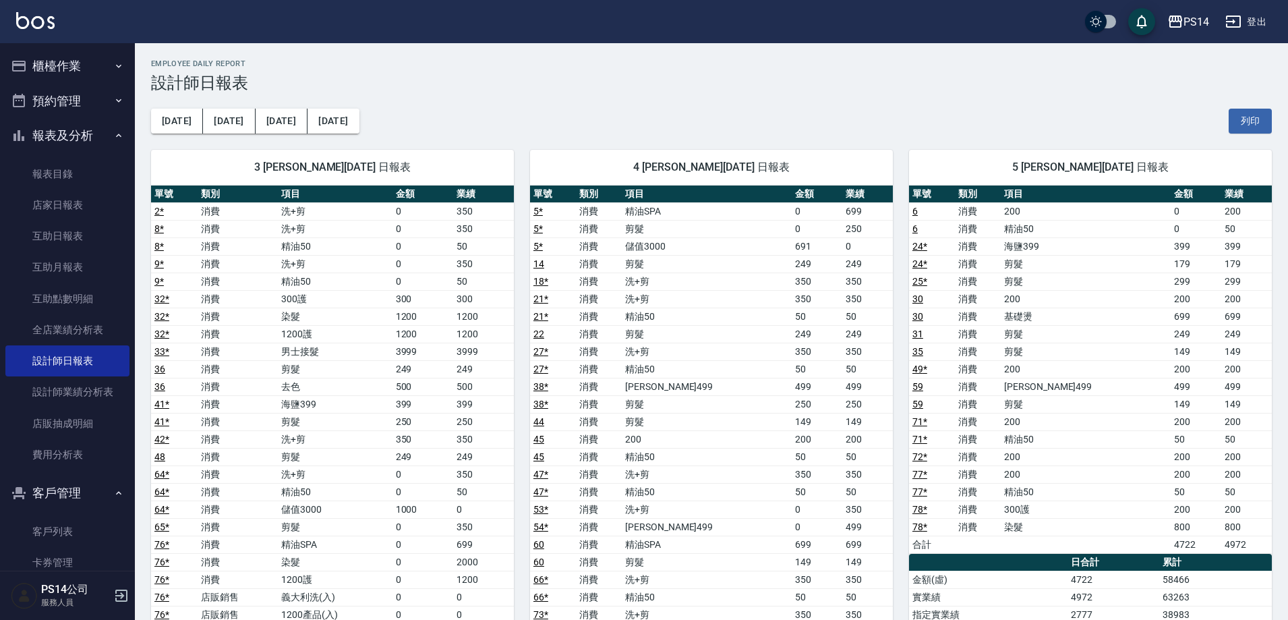
click at [328, 106] on div "前天 昨天 今天 2025/09/28 列印" at bounding box center [711, 120] width 1120 height 57
click at [328, 115] on button "[DATE]" at bounding box center [332, 121] width 51 height 25
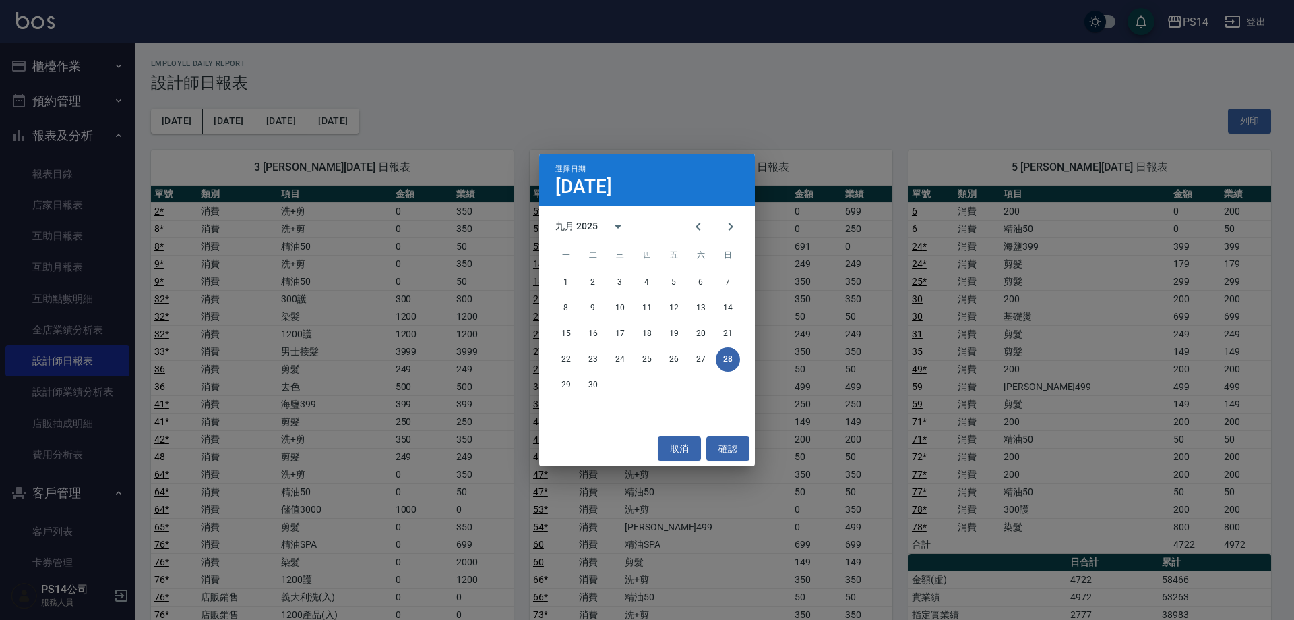
click at [537, 373] on div "選擇日期 9月28日 九月 2025 一 二 三 四 五 六 日 1 2 3 4 5 6 7 8 9 10 11 12 13 14 15 16 17 18 1…" at bounding box center [647, 310] width 1294 height 620
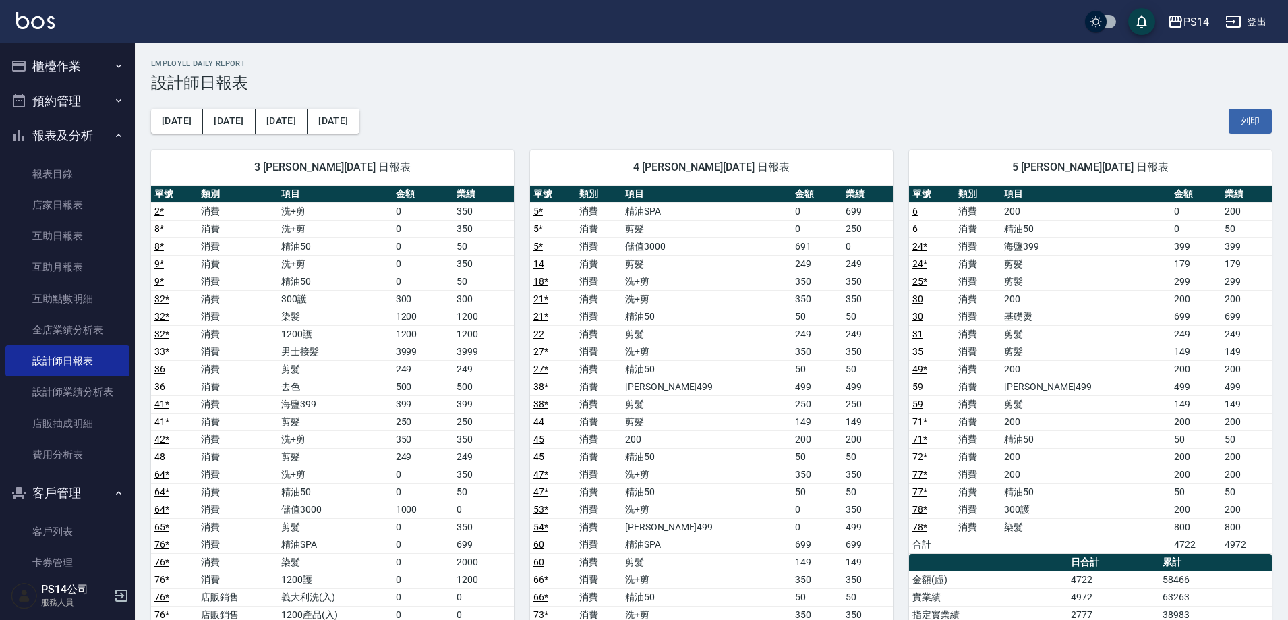
click at [560, 381] on td "38 *" at bounding box center [553, 387] width 46 height 18
click at [323, 127] on button "[DATE]" at bounding box center [332, 121] width 51 height 25
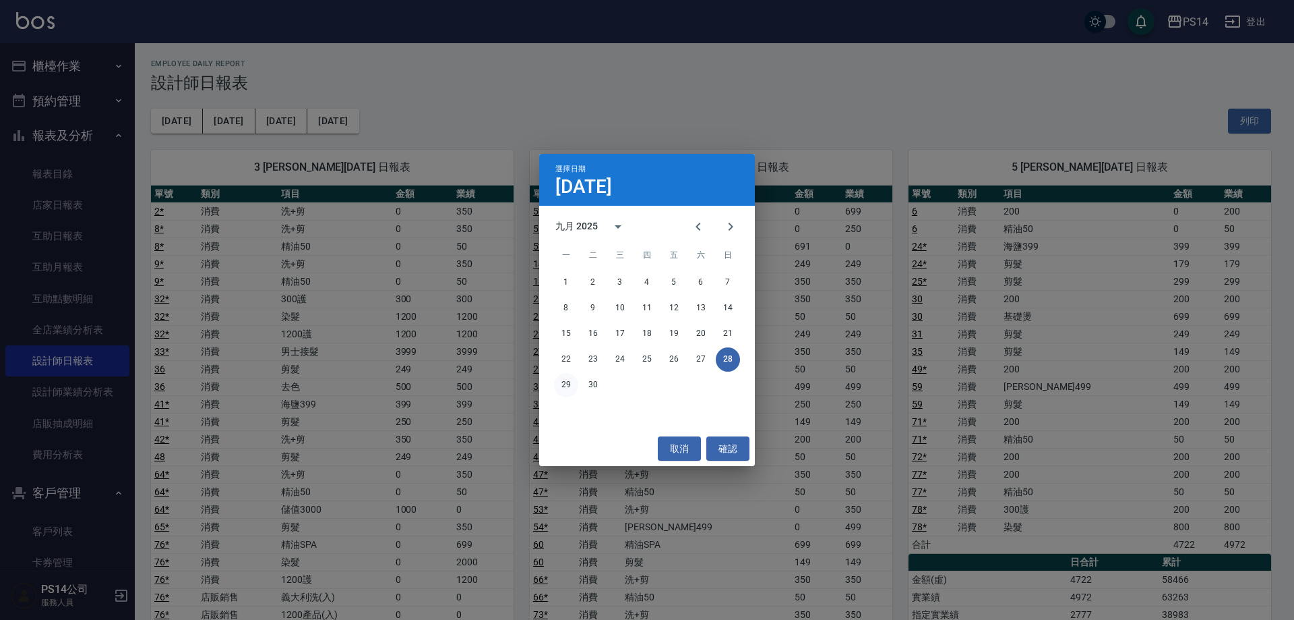
click at [568, 390] on button "29" at bounding box center [566, 385] width 24 height 24
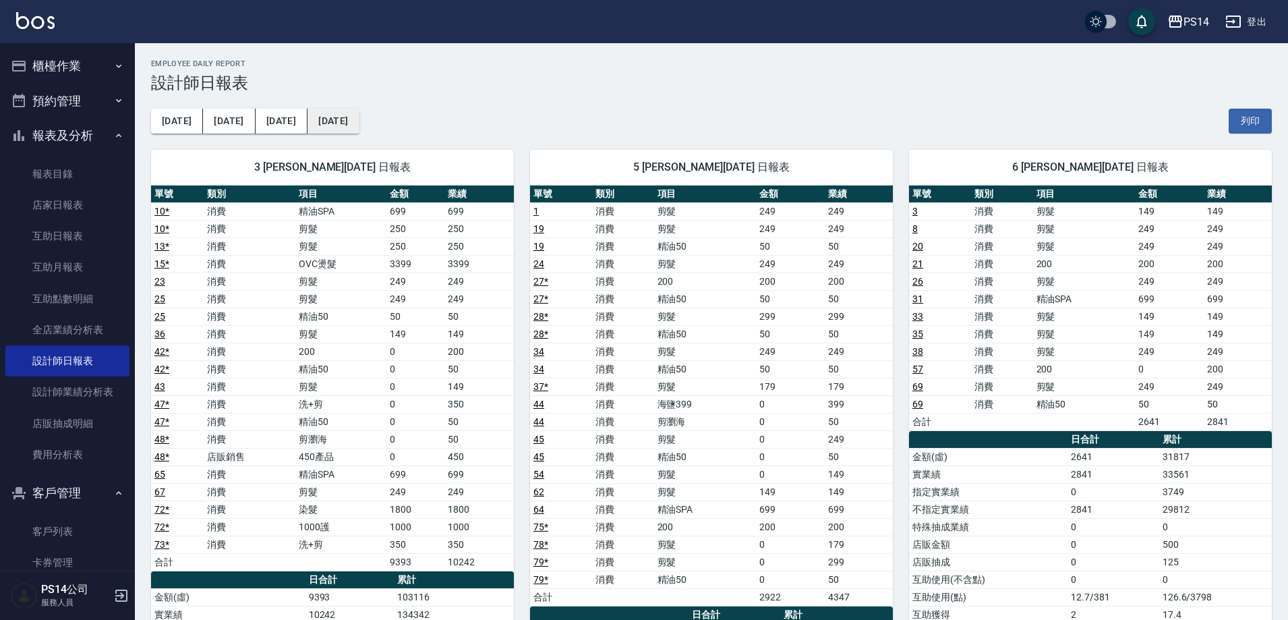
click at [307, 128] on button "[DATE]" at bounding box center [332, 121] width 51 height 25
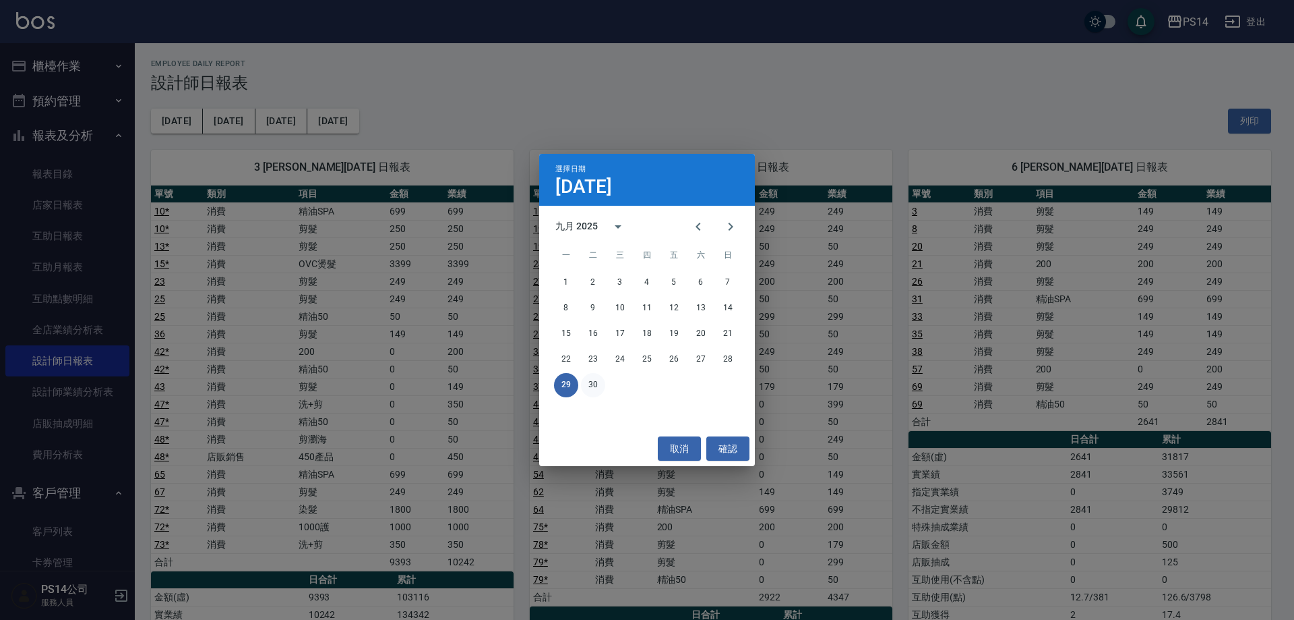
click at [598, 381] on button "30" at bounding box center [593, 385] width 24 height 24
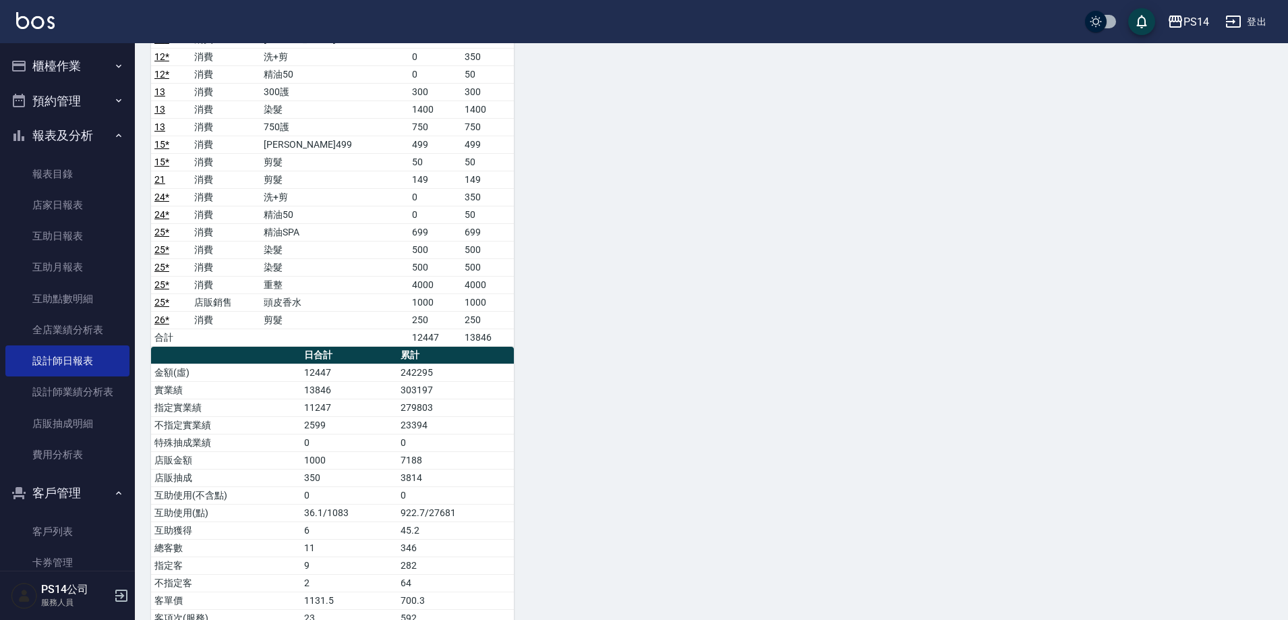
scroll to position [809, 0]
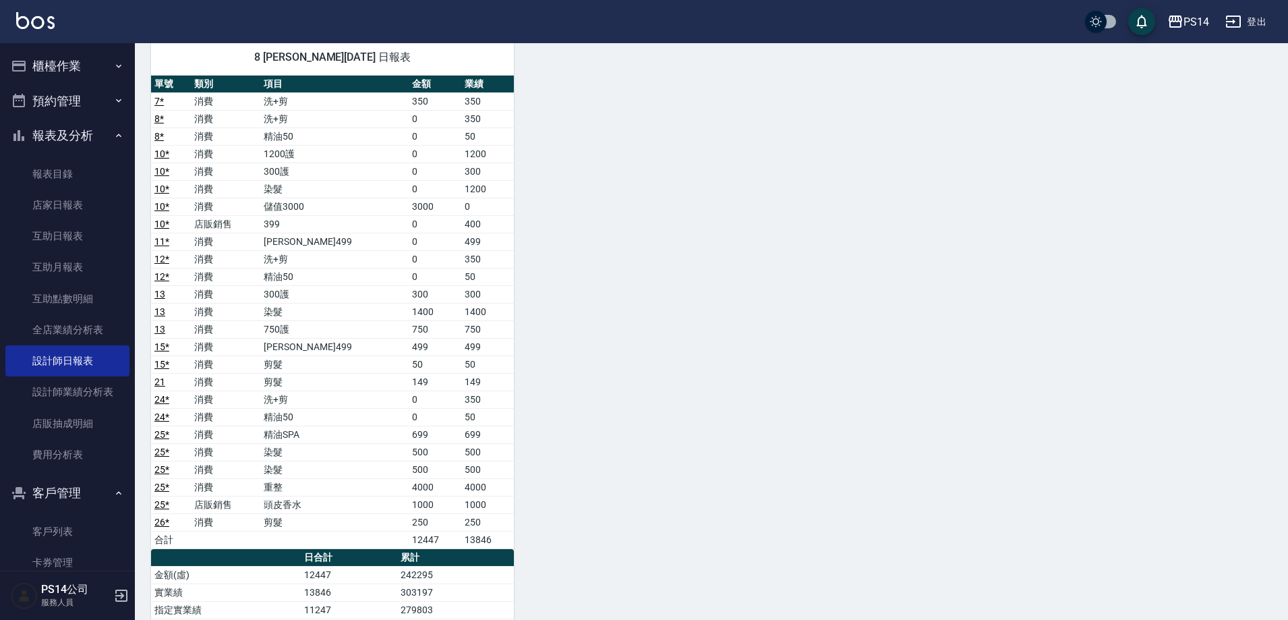
drag, startPoint x: 278, startPoint y: 589, endPoint x: 632, endPoint y: 452, distance: 380.1
click at [632, 452] on div "4 蔡宜蓁 09/30/2025 日報表 單號 類別 項目 金額 業績 4 * 消費 精油SPA 699 699 6 消費 剪髮 249 249 合計 948…" at bounding box center [703, 94] width 1137 height 1538
